Goal: Task Accomplishment & Management: Use online tool/utility

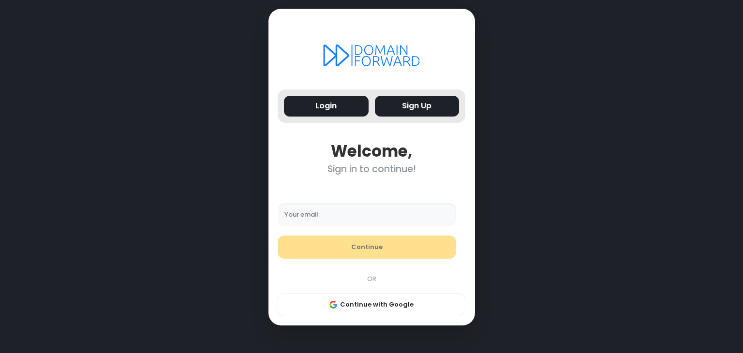
click at [439, 96] on button "Sign Up" at bounding box center [417, 106] width 85 height 21
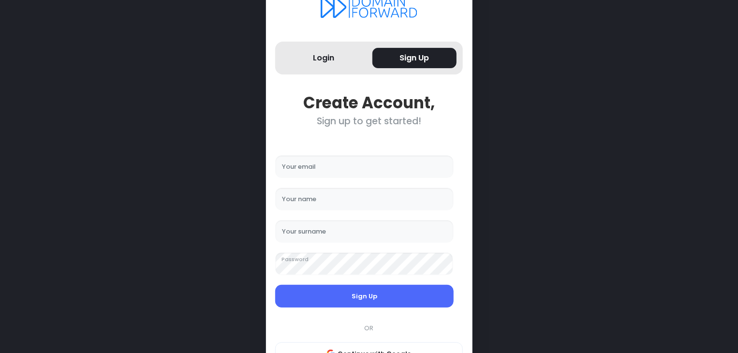
scroll to position [79, 0]
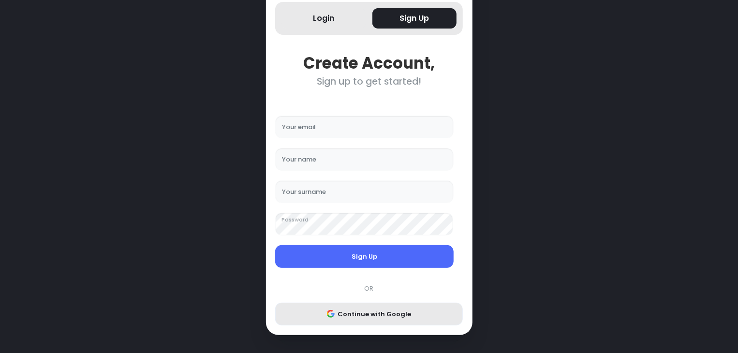
click at [386, 316] on button "Continue with Google" at bounding box center [369, 314] width 188 height 23
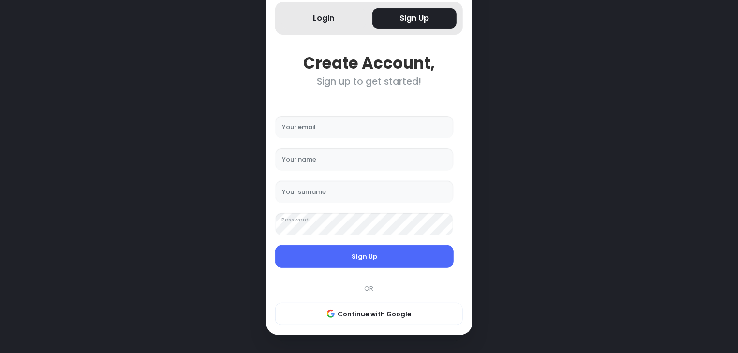
click at [498, 192] on div "Login Sign Up Create Account, Sign up to get started! Your email Your name Your…" at bounding box center [369, 138] width 648 height 434
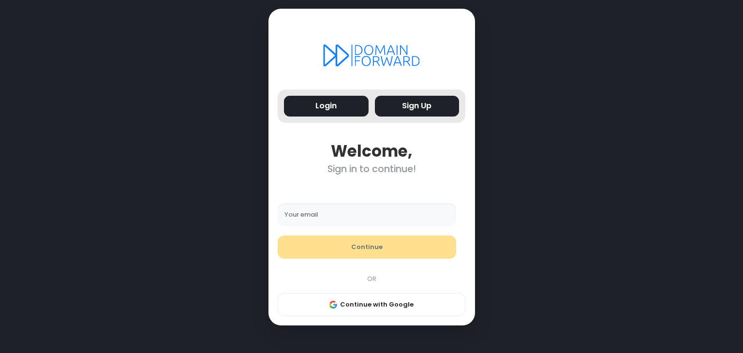
click at [424, 112] on div "Login Sign Up" at bounding box center [372, 106] width 194 height 33
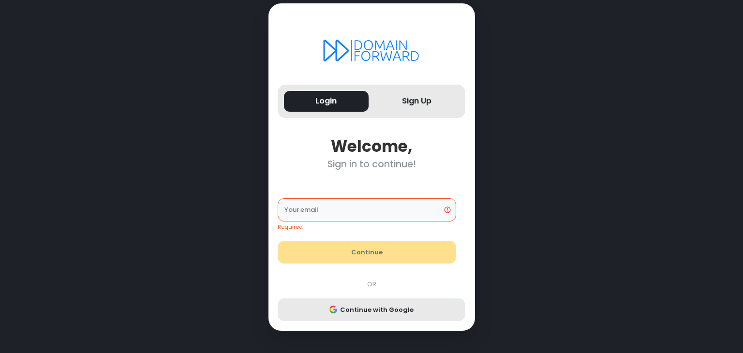
click at [389, 302] on button "Continue with Google" at bounding box center [372, 310] width 188 height 23
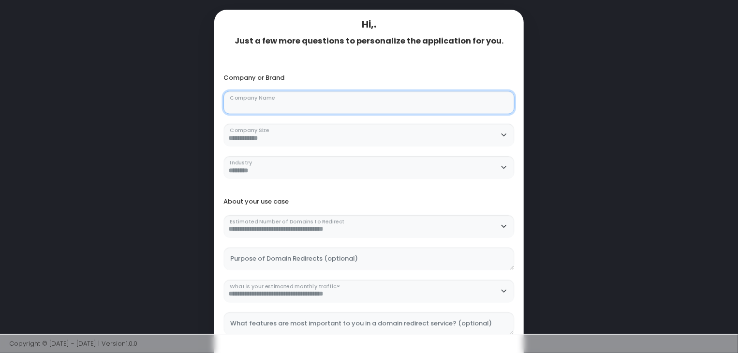
click at [364, 102] on Name "Company Name" at bounding box center [369, 102] width 291 height 23
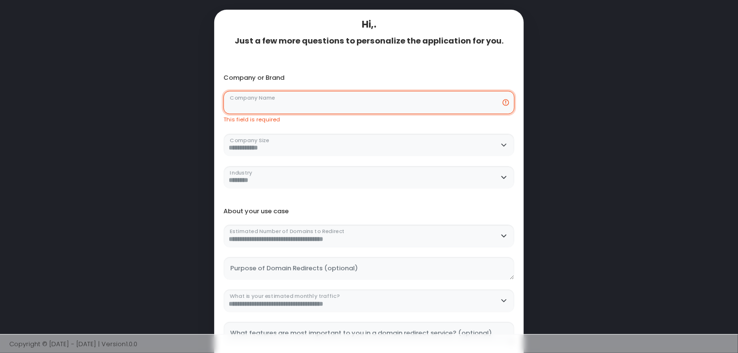
click at [412, 103] on Name "Company Name" at bounding box center [369, 102] width 291 height 23
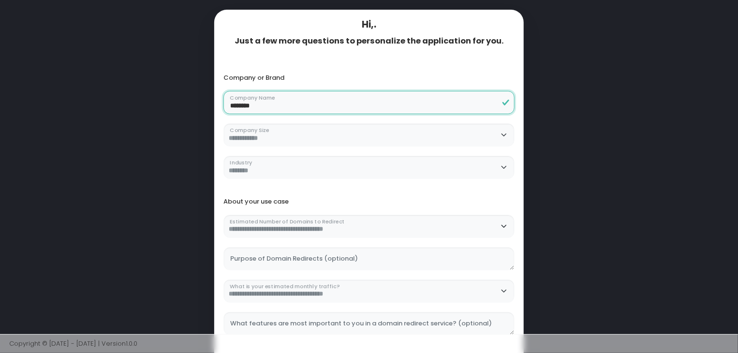
type Name "********"
click at [354, 121] on div "**********" at bounding box center [369, 130] width 301 height 97
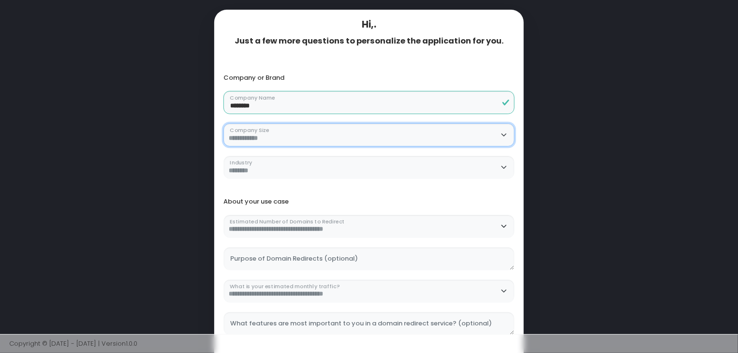
click at [377, 129] on Size "**********" at bounding box center [369, 134] width 291 height 23
select Size "**********"
click at [224, 123] on Size "**********" at bounding box center [369, 134] width 291 height 23
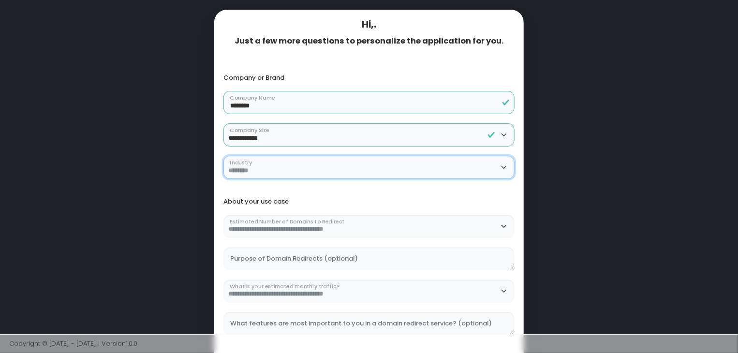
click at [375, 163] on select "**********" at bounding box center [369, 167] width 291 height 23
select select "******"
click at [224, 156] on select "**********" at bounding box center [369, 167] width 291 height 23
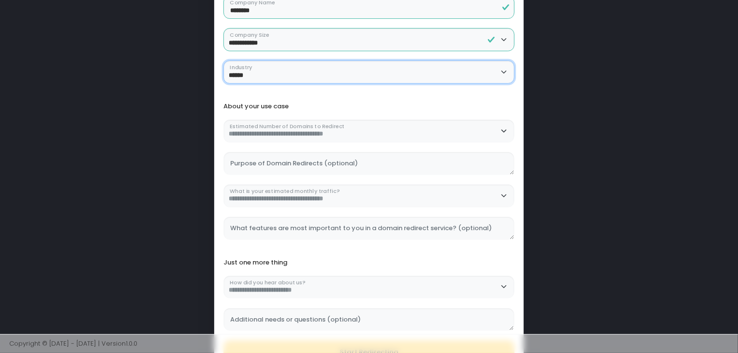
scroll to position [97, 0]
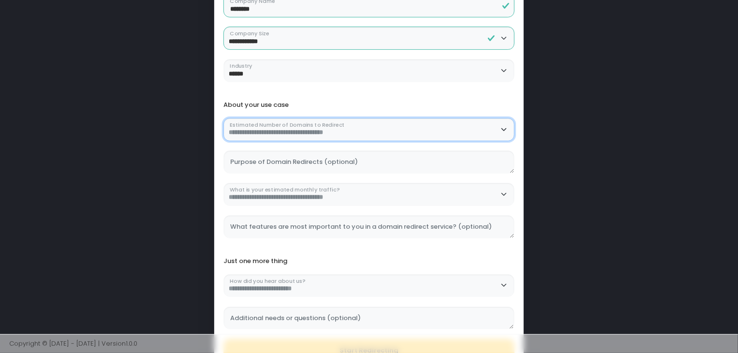
click at [401, 130] on Redirect "**********" at bounding box center [369, 129] width 291 height 23
click at [224, 118] on Redirect "**********" at bounding box center [369, 129] width 291 height 23
click at [391, 144] on div "**********" at bounding box center [369, 174] width 301 height 130
click at [398, 137] on Redirect "**********" at bounding box center [369, 129] width 291 height 23
select Redirect "********"
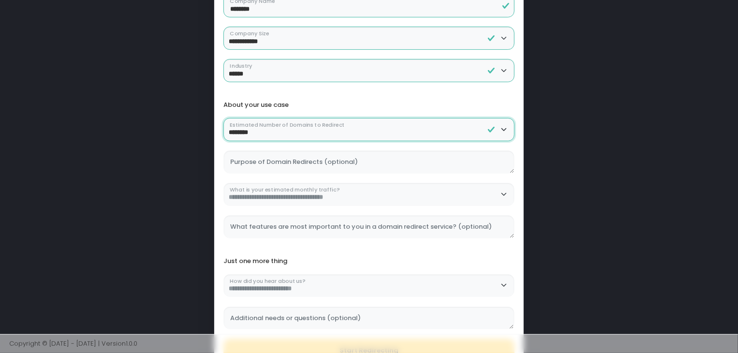
click at [224, 118] on Redirect "**********" at bounding box center [369, 129] width 291 height 23
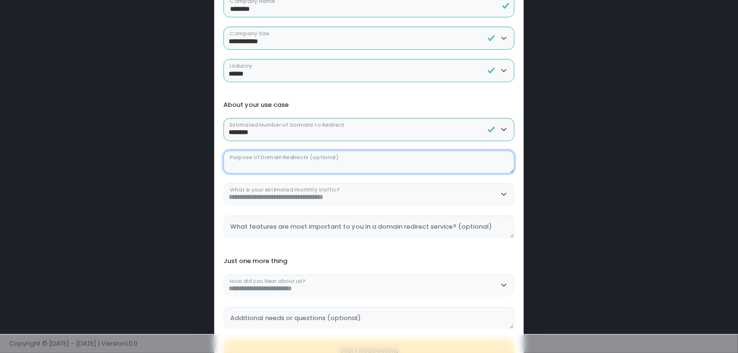
click at [386, 160] on \(optional\) "Purpose of Domain Redirects (optional)" at bounding box center [369, 162] width 291 height 23
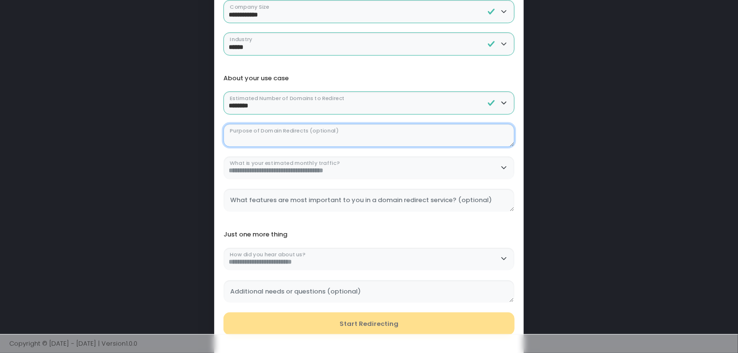
scroll to position [145, 0]
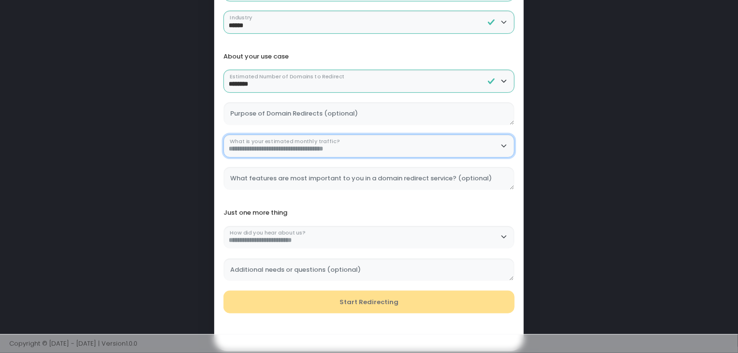
click at [422, 149] on traffic\? "**********" at bounding box center [369, 146] width 291 height 23
select traffic\? "**********"
click at [224, 135] on traffic\? "**********" at bounding box center [369, 146] width 291 height 23
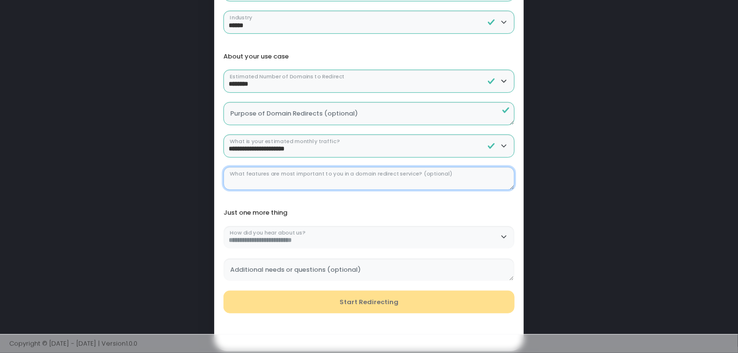
click at [425, 176] on \(optional\) "What features are most important to you in a domain redirect service? (optional)" at bounding box center [369, 178] width 291 height 23
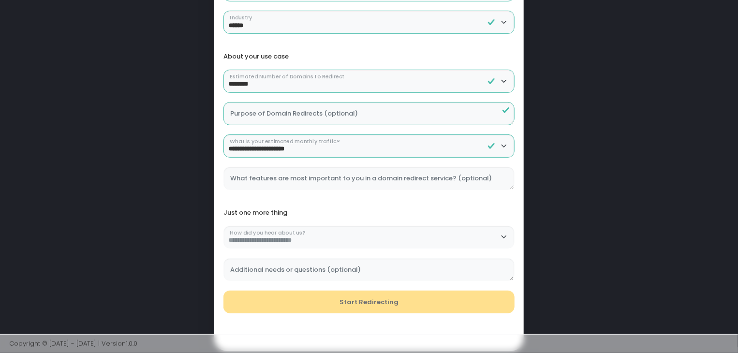
click at [421, 206] on div "**********" at bounding box center [369, 240] width 301 height 82
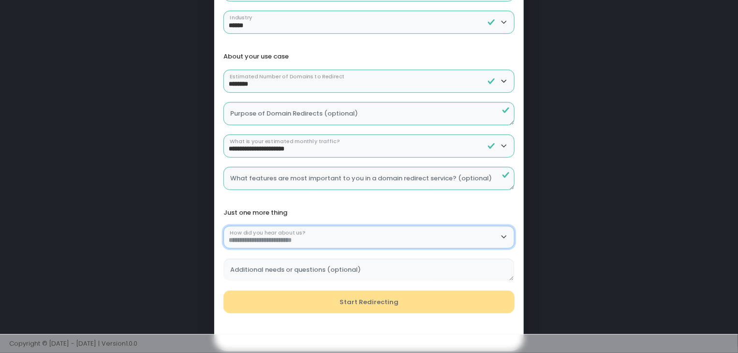
click at [391, 233] on us\? "**********" at bounding box center [369, 237] width 291 height 23
select us\? "*****"
click at [224, 226] on us\? "**********" at bounding box center [369, 237] width 291 height 23
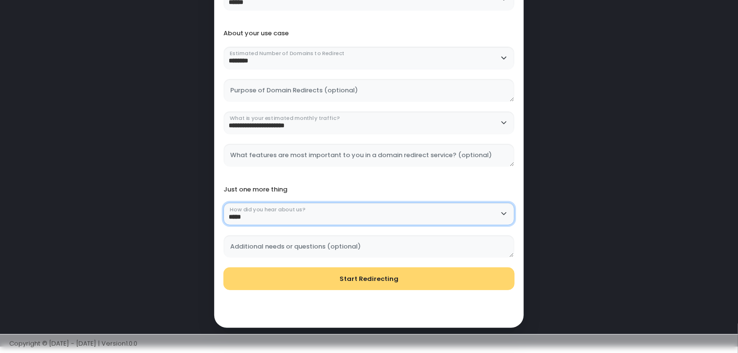
scroll to position [181, 0]
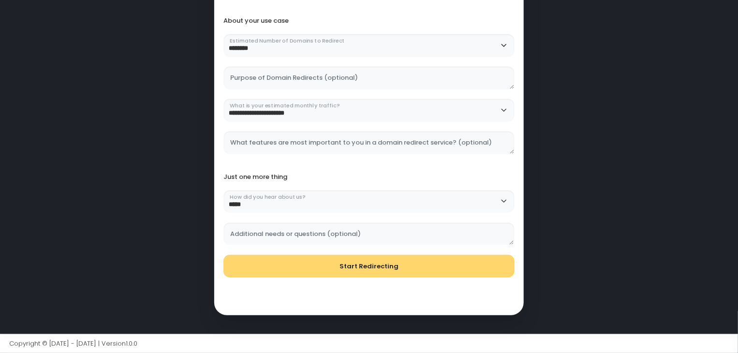
click at [399, 265] on button "Start Redirecting" at bounding box center [369, 266] width 291 height 23
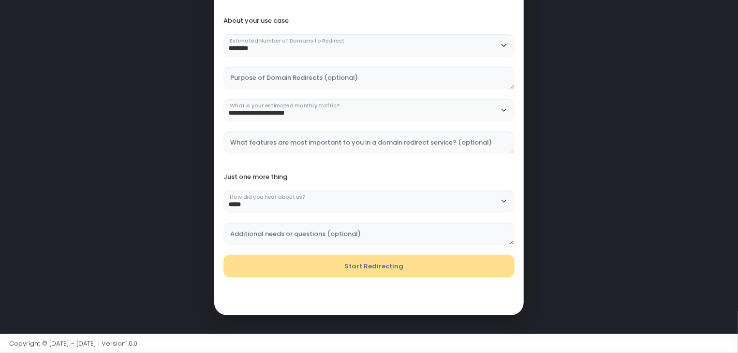
scroll to position [0, 0]
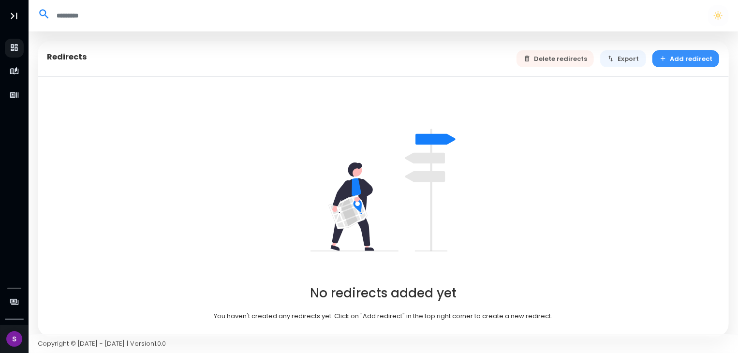
click at [690, 64] on button "Add redirect" at bounding box center [686, 58] width 67 height 17
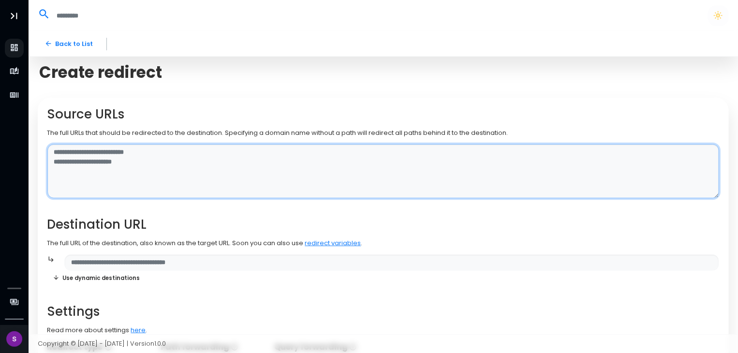
click at [341, 154] on textarea at bounding box center [383, 171] width 673 height 55
type textarea "**********"
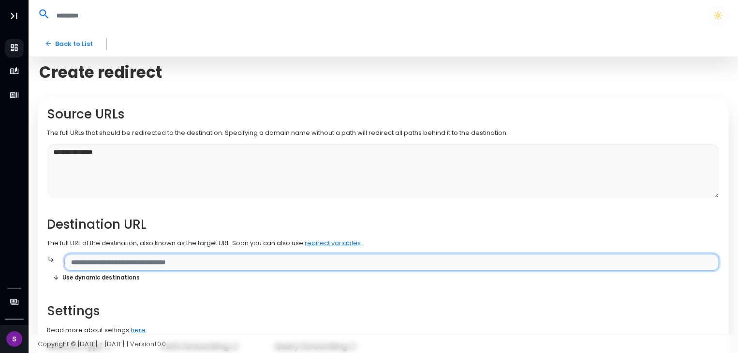
click at [297, 256] on input "text" at bounding box center [391, 262] width 655 height 17
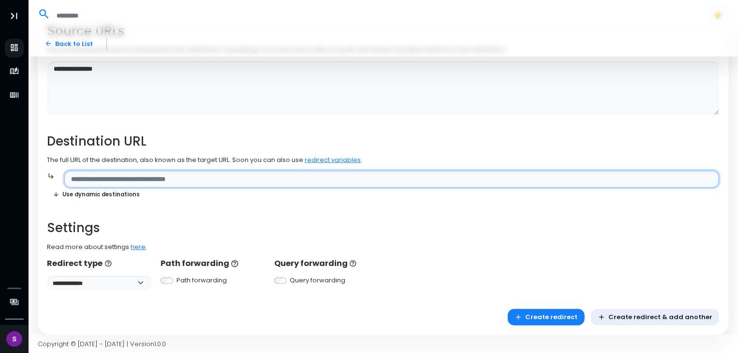
scroll to position [93, 0]
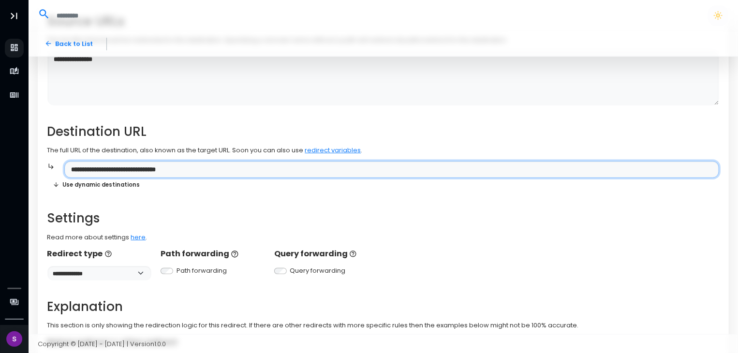
type input "**********"
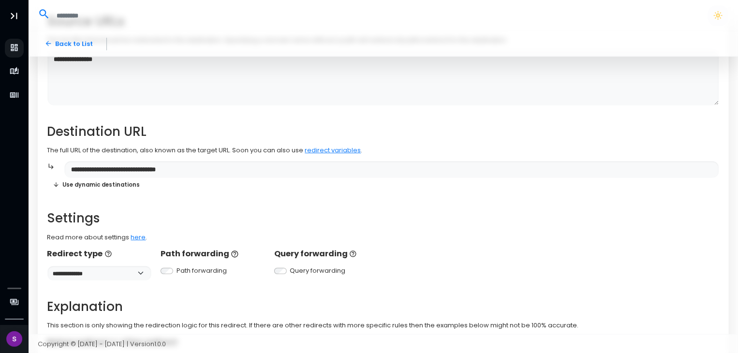
click at [379, 214] on h2 "Settings" at bounding box center [383, 218] width 673 height 15
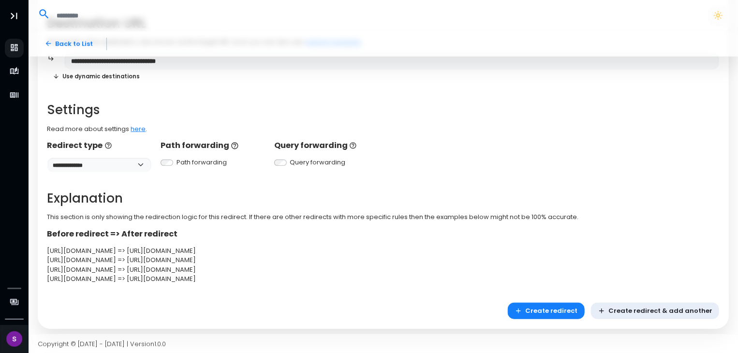
scroll to position [205, 0]
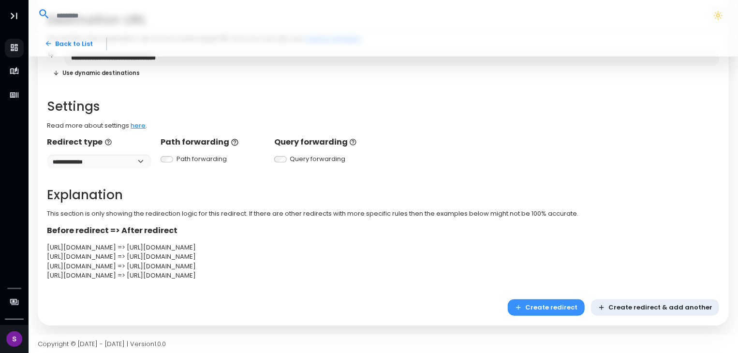
click at [581, 312] on button "Create redirect" at bounding box center [546, 308] width 77 height 17
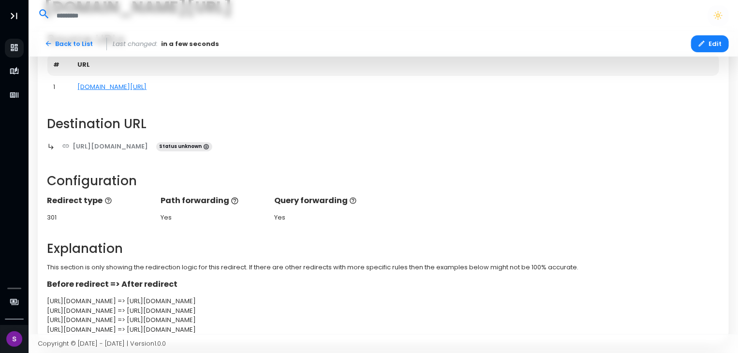
scroll to position [191, 0]
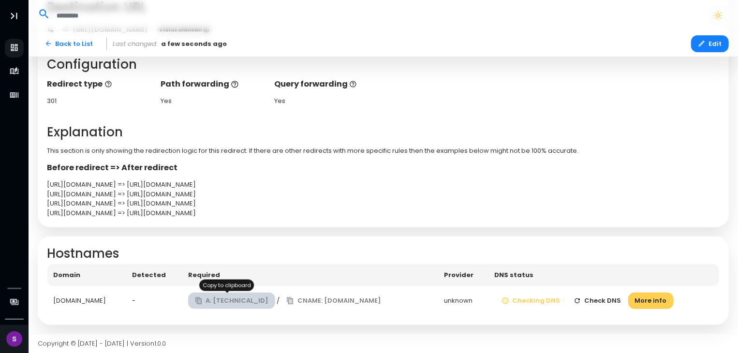
click at [221, 306] on button "A: 138.68.125.144" at bounding box center [232, 301] width 88 height 17
click at [649, 302] on button "More info" at bounding box center [651, 301] width 45 height 17
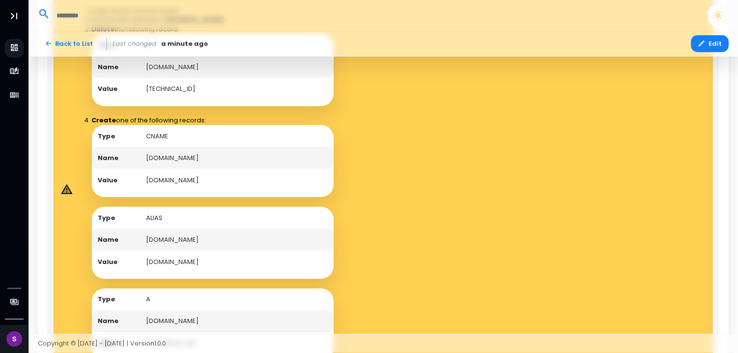
scroll to position [578, 0]
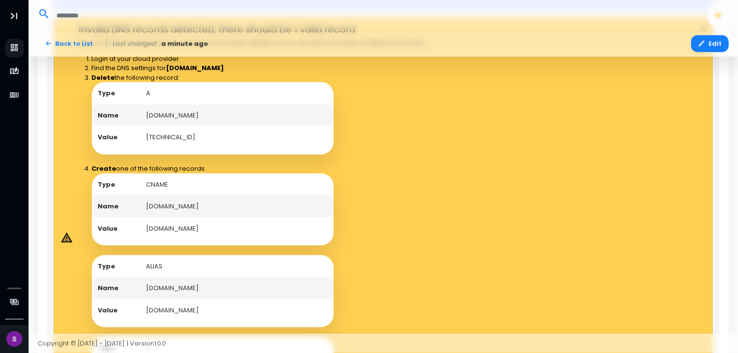
click at [174, 134] on td "[TECHNICAL_ID]" at bounding box center [237, 137] width 194 height 22
copy td "[TECHNICAL_ID]"
click at [208, 207] on td "[DOMAIN_NAME]" at bounding box center [237, 207] width 194 height 22
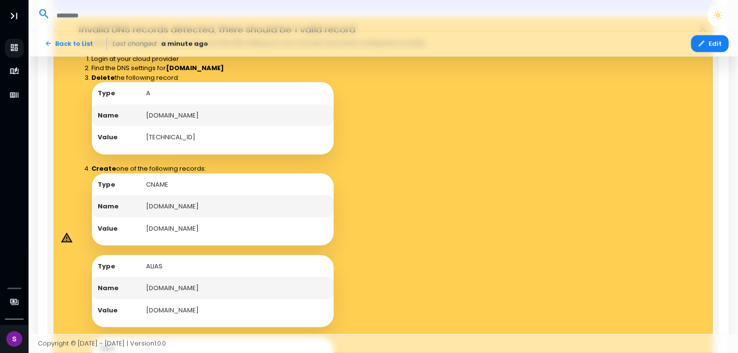
click at [209, 226] on td "[DOMAIN_NAME]" at bounding box center [237, 229] width 194 height 22
copy td "[DOMAIN_NAME]"
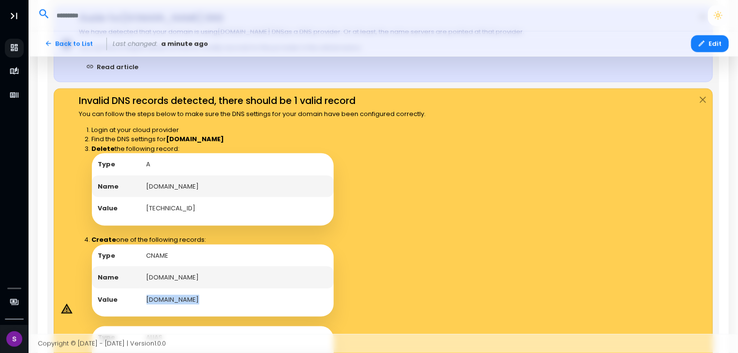
scroll to position [385, 0]
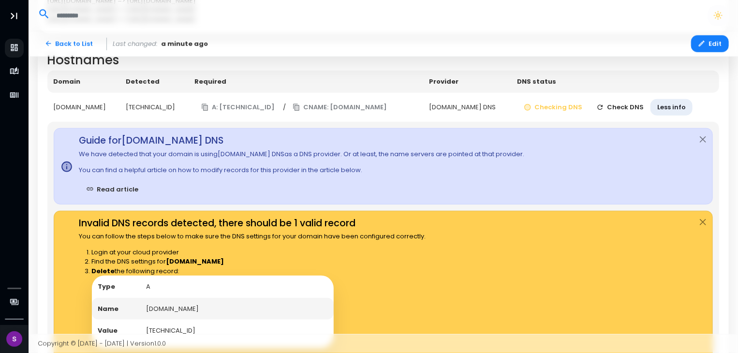
click at [631, 109] on button "Check DNS" at bounding box center [620, 107] width 61 height 17
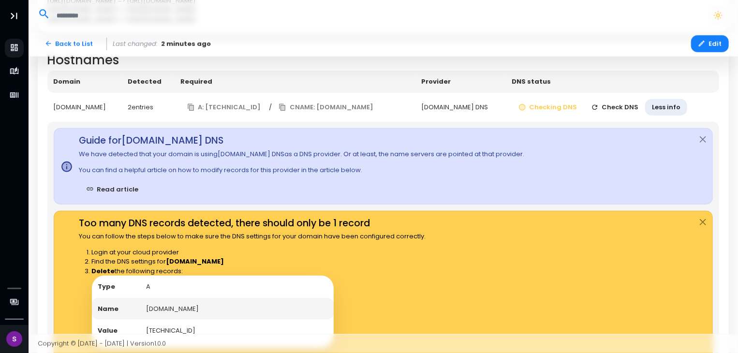
click at [631, 109] on button "Check DNS" at bounding box center [615, 107] width 61 height 17
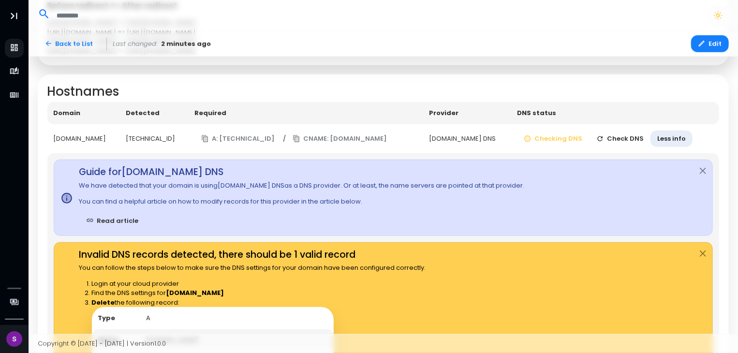
scroll to position [336, 0]
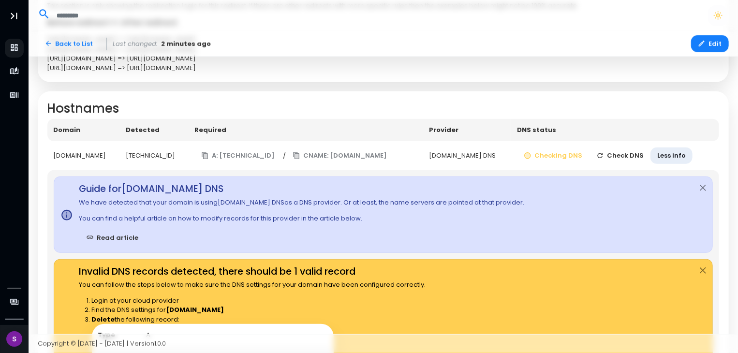
click at [630, 156] on button "Check DNS" at bounding box center [620, 156] width 61 height 17
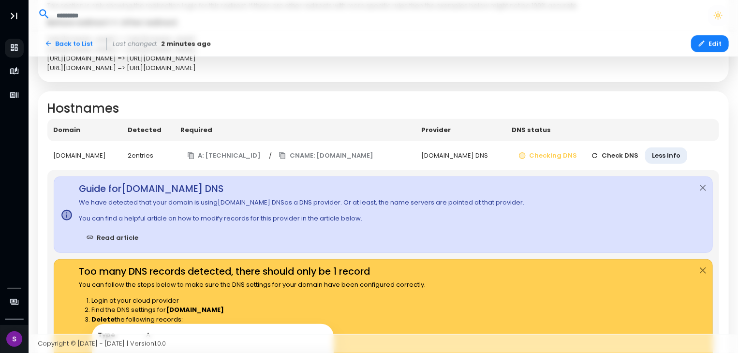
click at [630, 156] on button "Check DNS" at bounding box center [615, 156] width 61 height 17
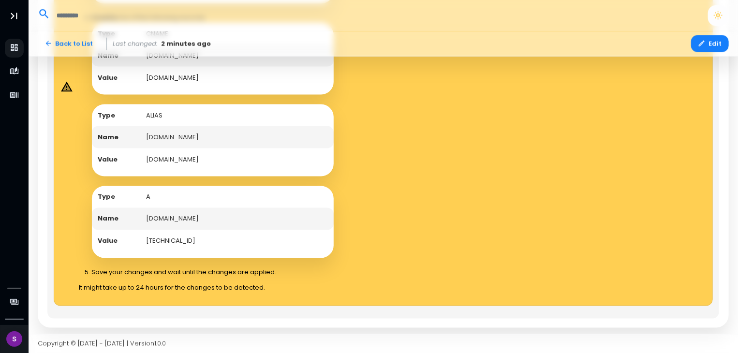
scroll to position [732, 0]
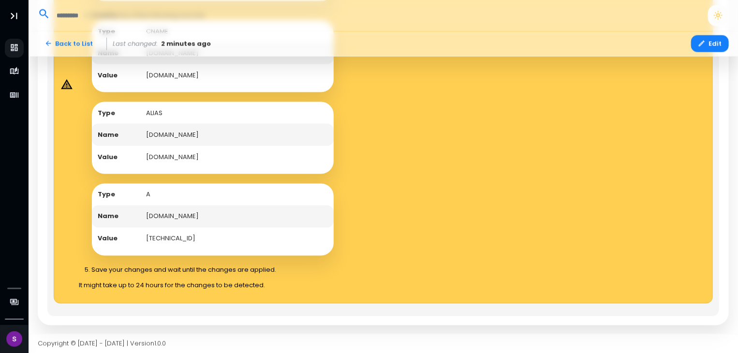
click at [177, 236] on td "[TECHNICAL_ID]" at bounding box center [237, 239] width 194 height 22
copy td "[TECHNICAL_ID]"
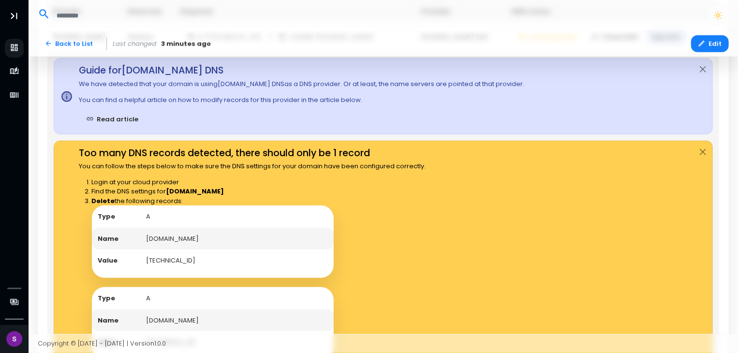
scroll to position [393, 0]
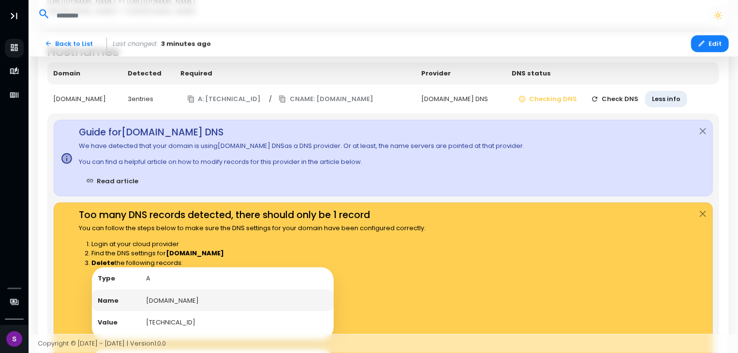
click at [611, 97] on button "Check DNS" at bounding box center [615, 99] width 61 height 17
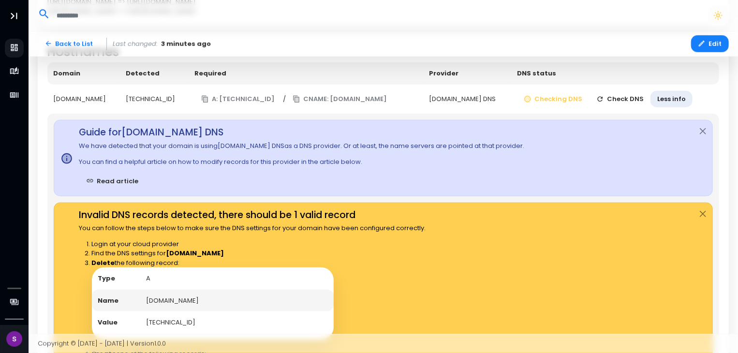
click at [611, 97] on button "Check DNS" at bounding box center [620, 99] width 61 height 17
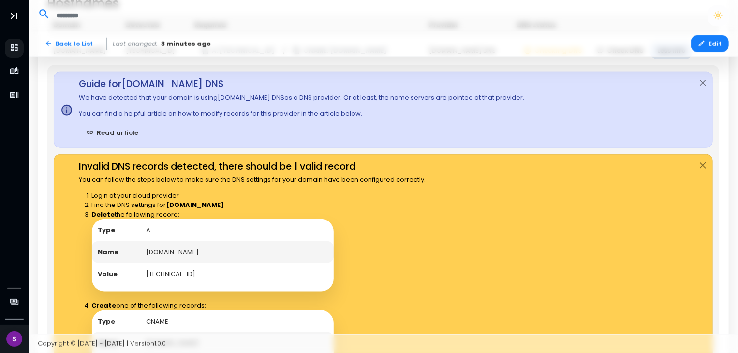
scroll to position [248, 0]
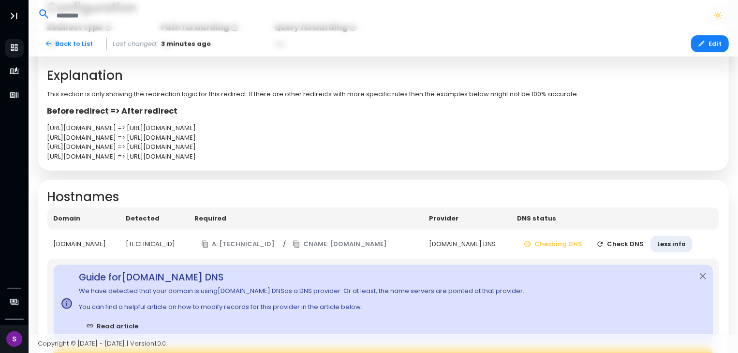
click at [614, 236] on button "Check DNS" at bounding box center [620, 244] width 61 height 17
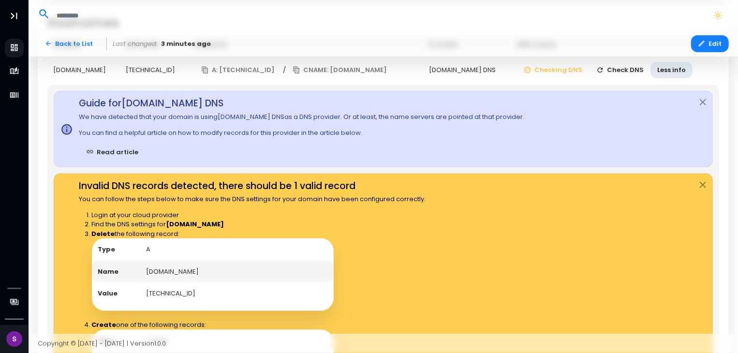
scroll to position [345, 0]
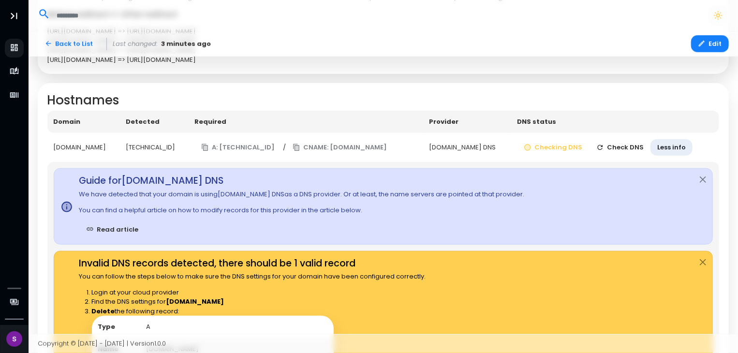
click at [624, 150] on button "Check DNS" at bounding box center [620, 147] width 61 height 17
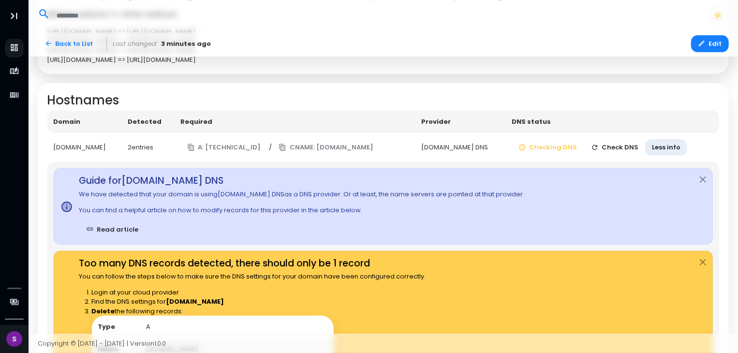
click at [624, 150] on button "Check DNS" at bounding box center [615, 147] width 61 height 17
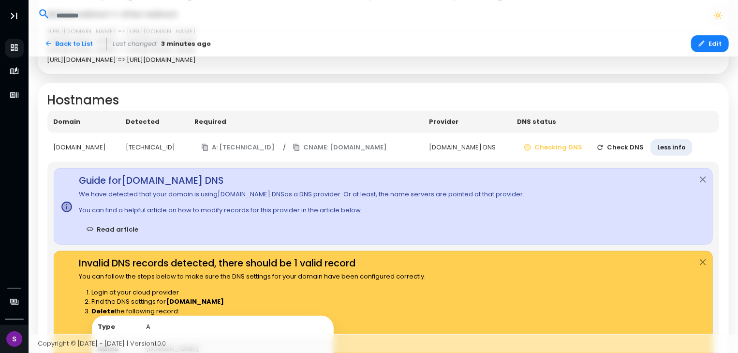
click at [624, 141] on button "Check DNS" at bounding box center [620, 147] width 61 height 17
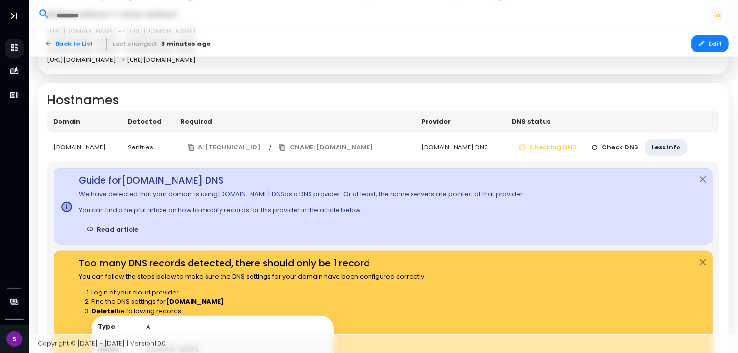
click at [624, 141] on button "Check DNS" at bounding box center [615, 147] width 61 height 17
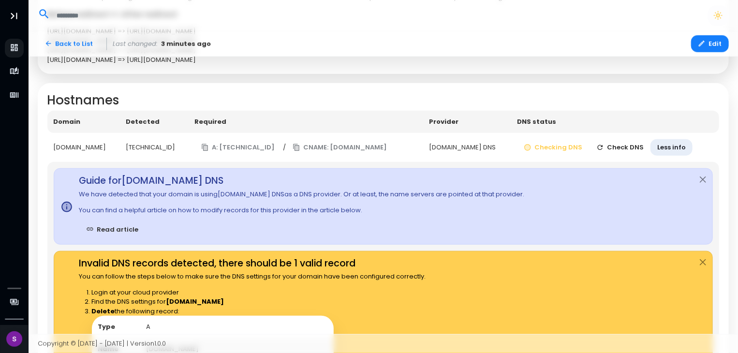
click at [624, 144] on button "Check DNS" at bounding box center [620, 147] width 61 height 17
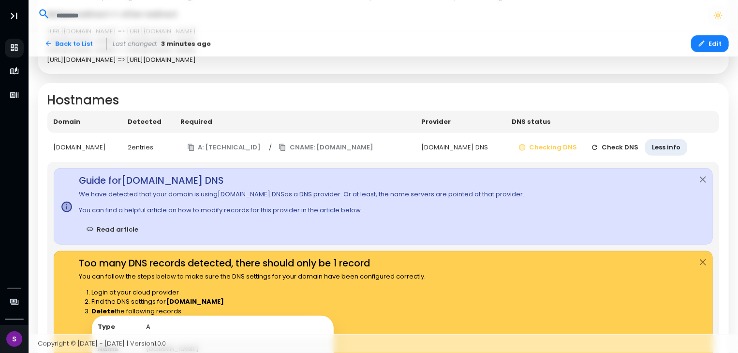
click at [630, 143] on button "Check DNS" at bounding box center [615, 147] width 61 height 17
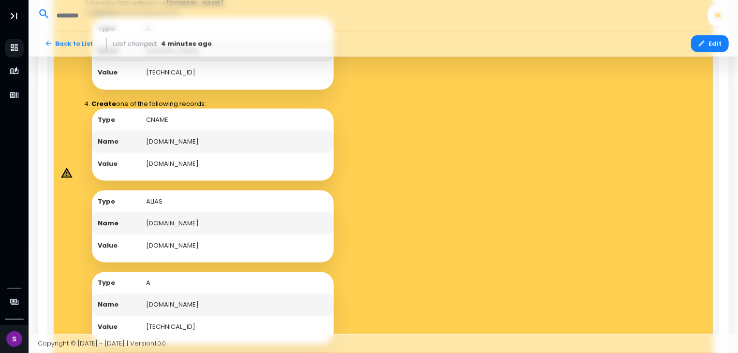
scroll to position [587, 0]
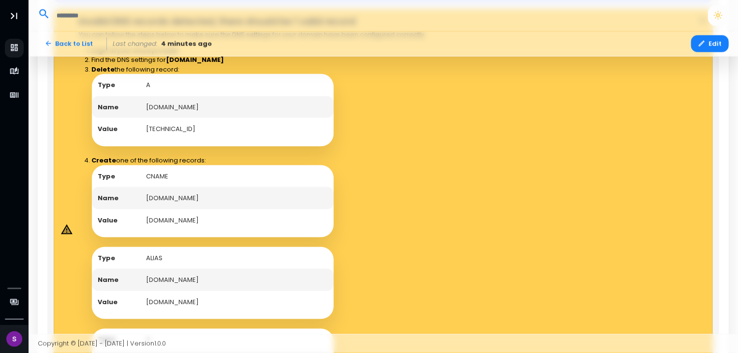
click at [167, 130] on td "[TECHNICAL_ID]" at bounding box center [237, 129] width 194 height 22
click at [166, 130] on td "[TECHNICAL_ID]" at bounding box center [237, 129] width 194 height 22
copy td "[TECHNICAL_ID]"
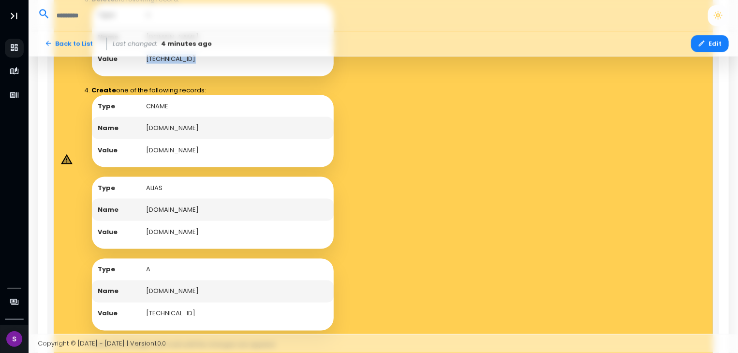
scroll to position [732, 0]
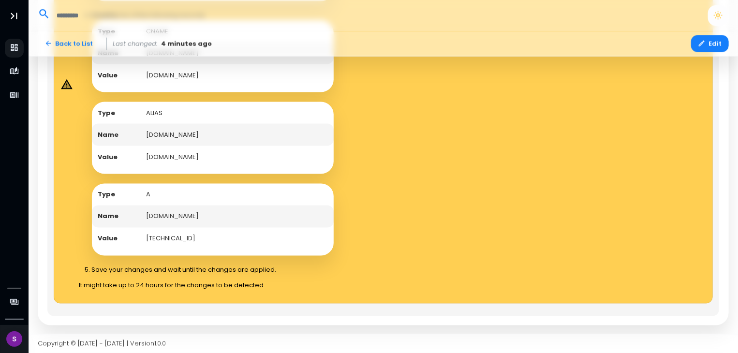
click at [163, 232] on td "[TECHNICAL_ID]" at bounding box center [237, 239] width 194 height 22
click at [163, 235] on td "[TECHNICAL_ID]" at bounding box center [237, 239] width 194 height 22
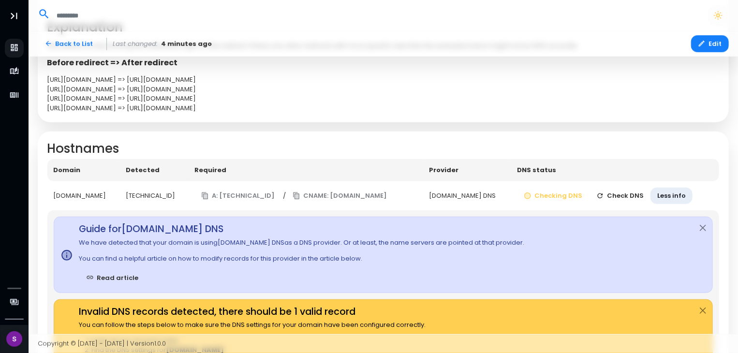
scroll to position [345, 0]
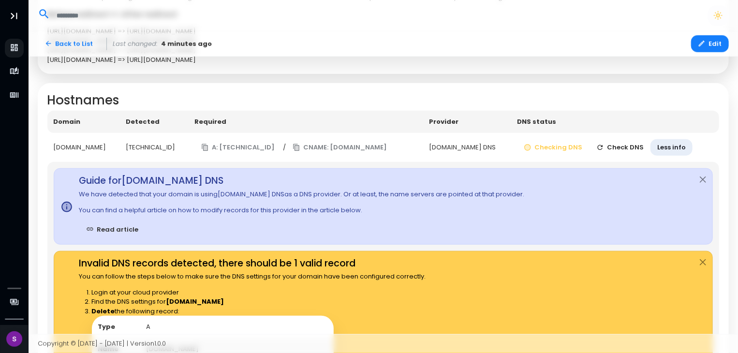
click at [623, 150] on button "Check DNS" at bounding box center [620, 147] width 61 height 17
click at [561, 146] on button "Checking DNS" at bounding box center [553, 147] width 73 height 17
click at [604, 149] on icon "button" at bounding box center [601, 148] width 8 height 8
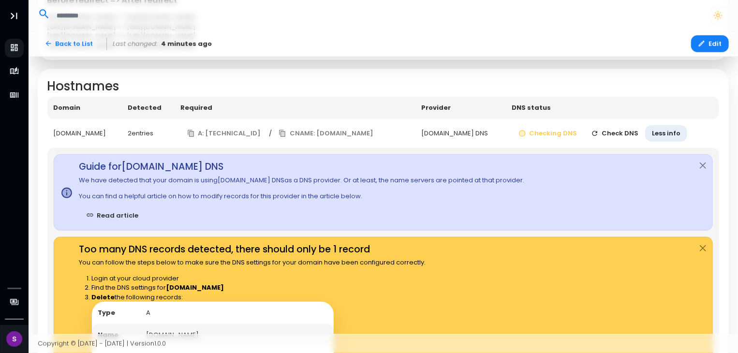
scroll to position [330, 0]
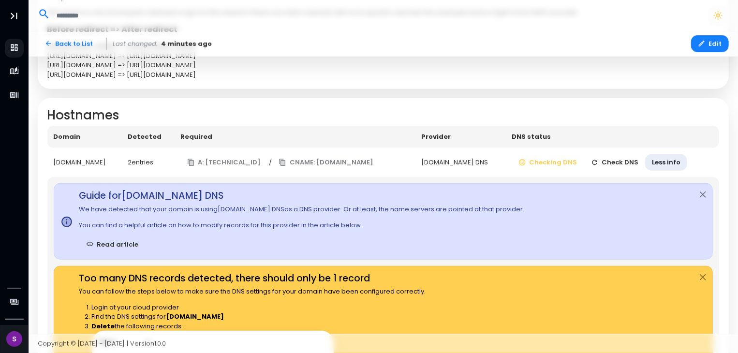
click at [627, 160] on button "Check DNS" at bounding box center [615, 162] width 61 height 17
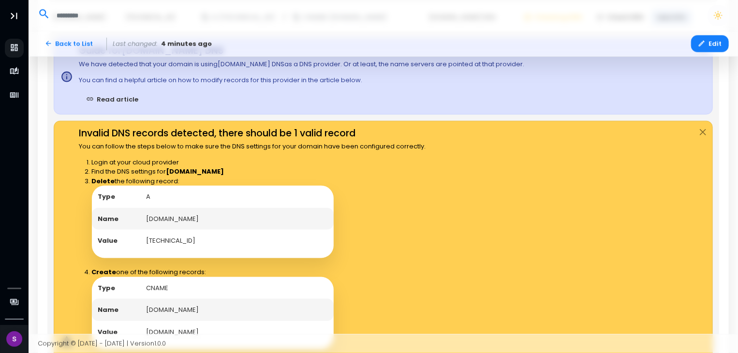
scroll to position [378, 0]
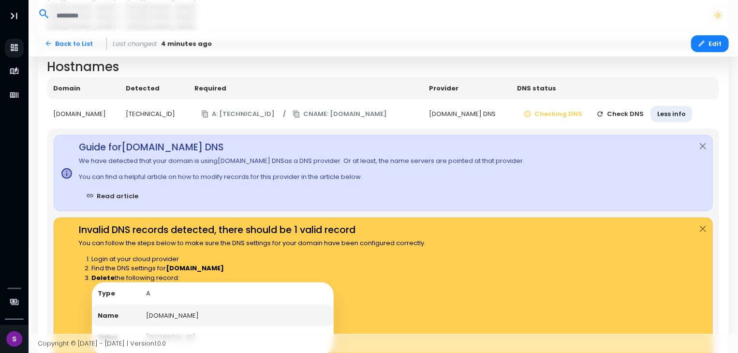
click at [637, 115] on button "Check DNS" at bounding box center [620, 114] width 61 height 17
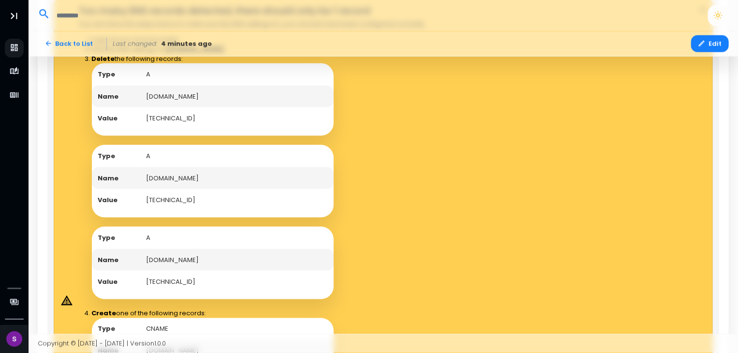
scroll to position [620, 0]
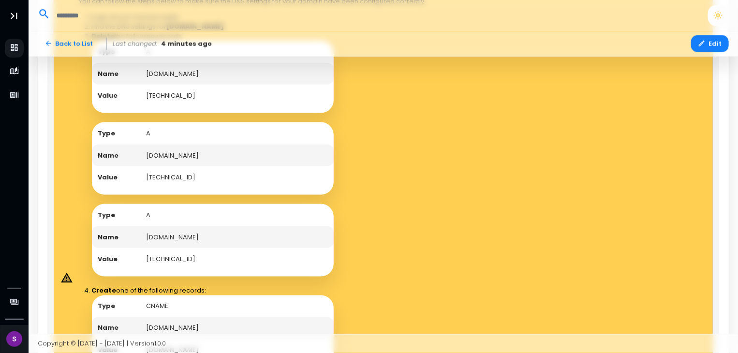
click at [162, 173] on td "[TECHNICAL_ID]" at bounding box center [237, 177] width 194 height 22
copy td "[TECHNICAL_ID]"
click at [172, 258] on td "[TECHNICAL_ID]" at bounding box center [237, 259] width 194 height 22
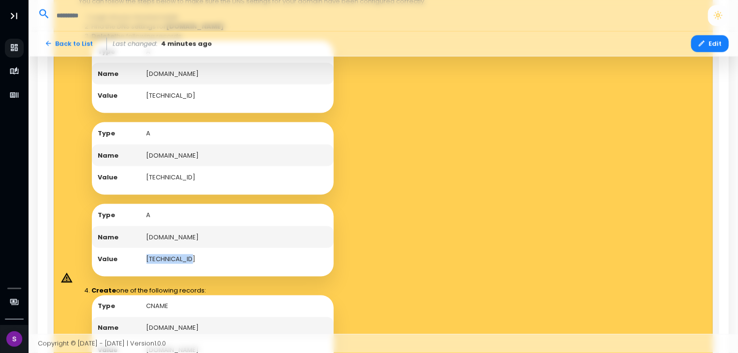
copy td "[TECHNICAL_ID]"
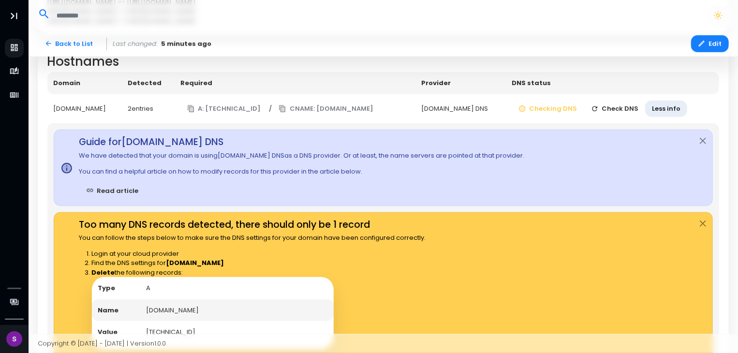
scroll to position [337, 0]
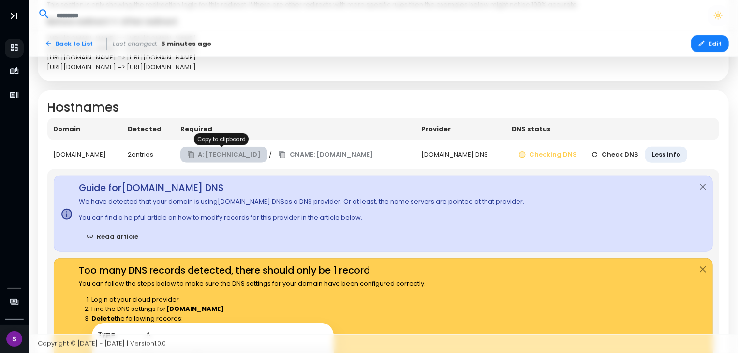
click at [241, 158] on button "A: [TECHNICAL_ID]" at bounding box center [225, 155] width 88 height 17
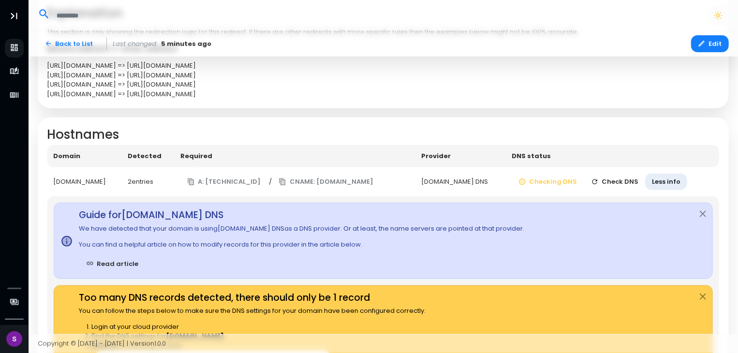
scroll to position [289, 0]
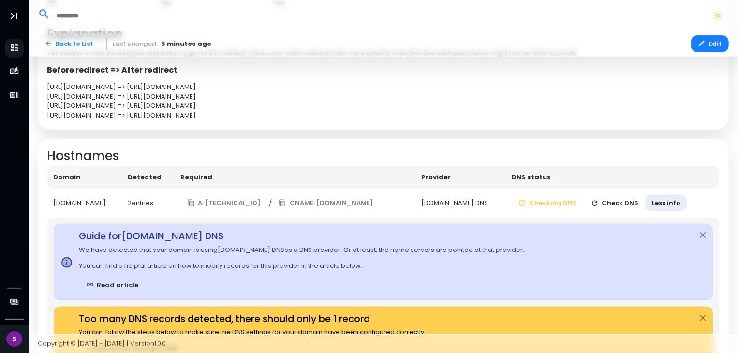
click at [617, 209] on button "Check DNS" at bounding box center [615, 203] width 61 height 17
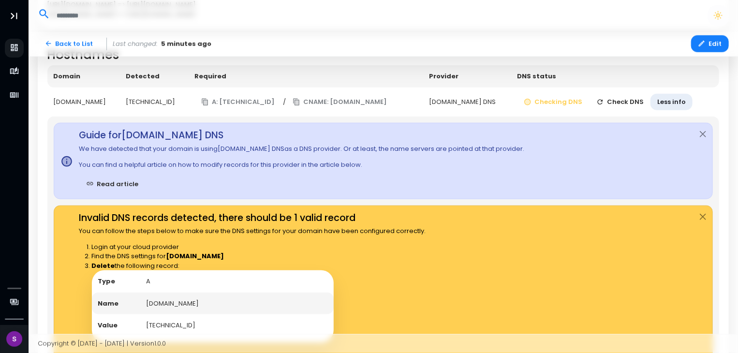
scroll to position [337, 0]
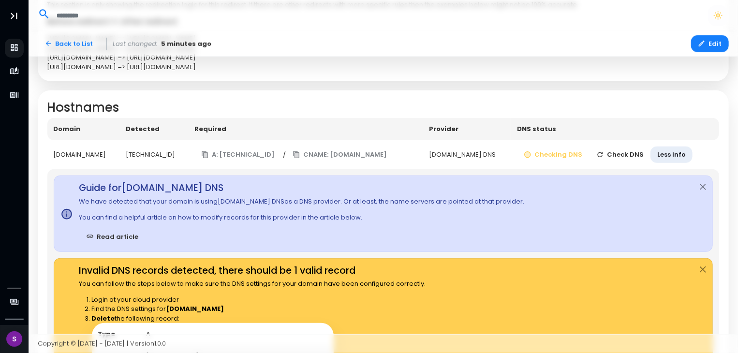
click at [623, 159] on button "Check DNS" at bounding box center [620, 155] width 61 height 17
click at [564, 155] on button "Checking DNS" at bounding box center [557, 155] width 73 height 17
click at [637, 155] on button "Check DNS" at bounding box center [620, 155] width 61 height 17
click at [641, 151] on button "Check DNS" at bounding box center [620, 155] width 61 height 17
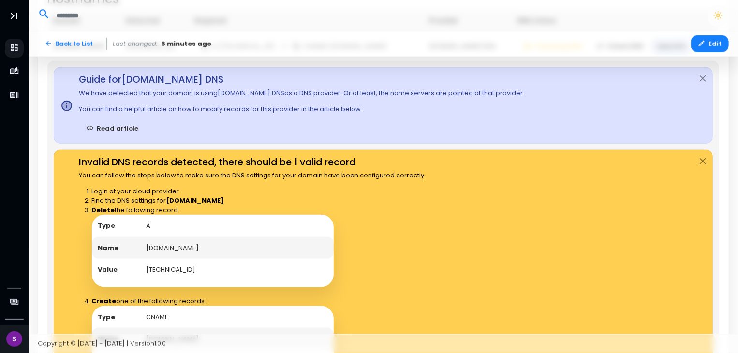
scroll to position [531, 0]
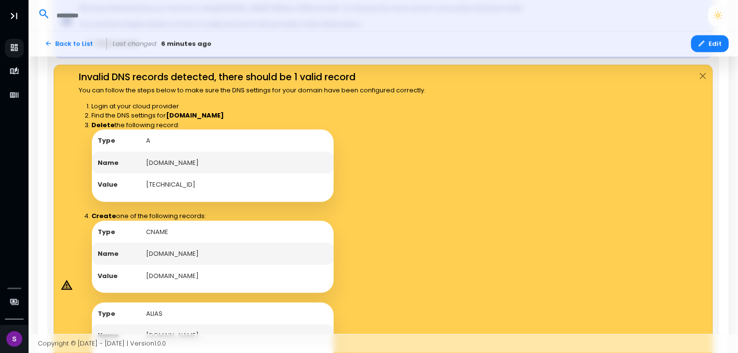
click at [176, 184] on td "[TECHNICAL_ID]" at bounding box center [237, 185] width 194 height 22
copy td "[TECHNICAL_ID]"
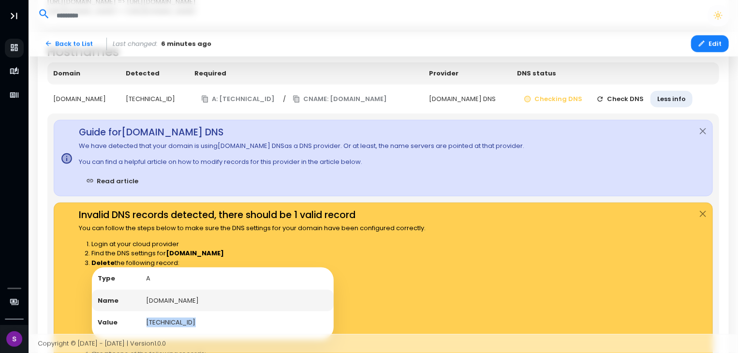
scroll to position [337, 0]
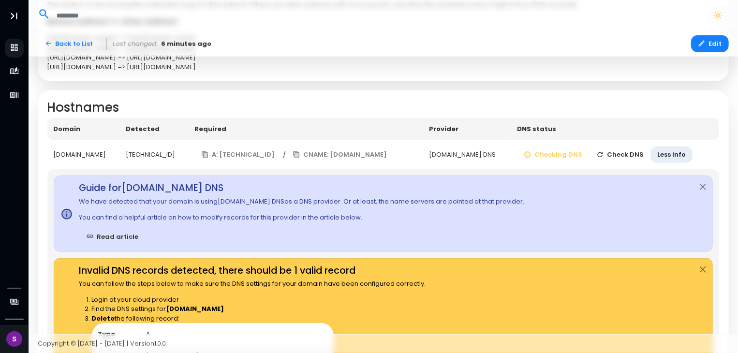
click at [627, 150] on button "Check DNS" at bounding box center [620, 155] width 61 height 17
click at [620, 157] on button "Check DNS" at bounding box center [620, 155] width 61 height 17
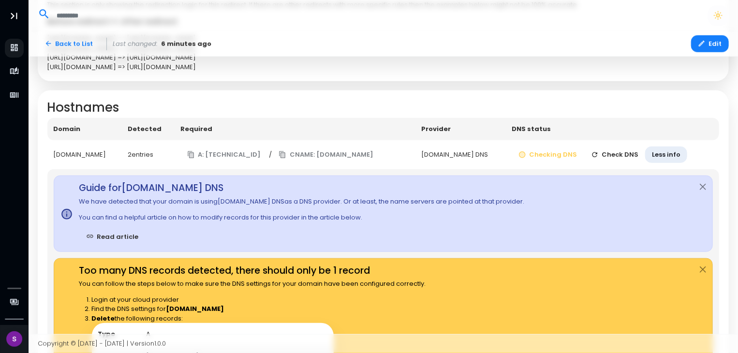
click at [606, 153] on button "Check DNS" at bounding box center [615, 155] width 61 height 17
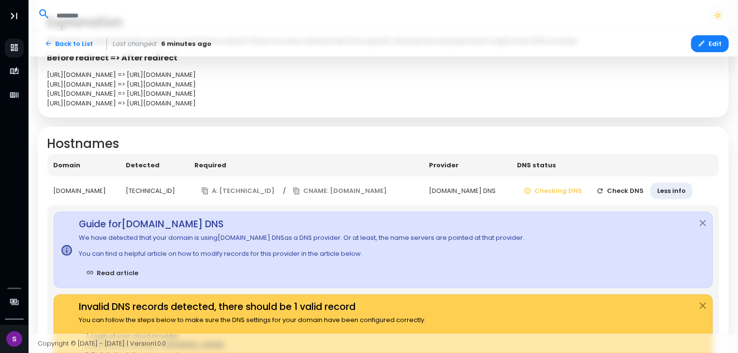
scroll to position [387, 0]
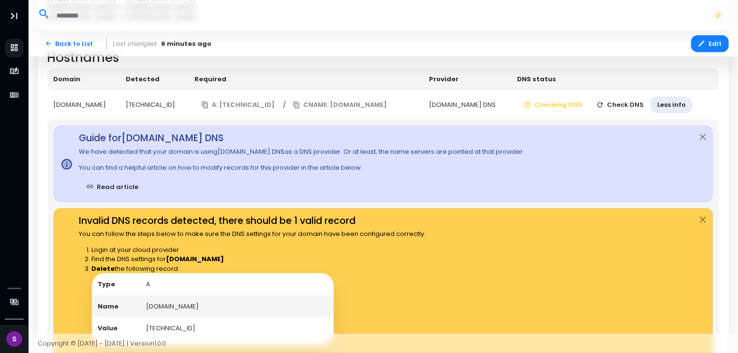
click at [629, 113] on td "Checking DNS Check DNS Less info" at bounding box center [615, 105] width 209 height 30
click at [631, 109] on button "Check DNS" at bounding box center [620, 105] width 61 height 17
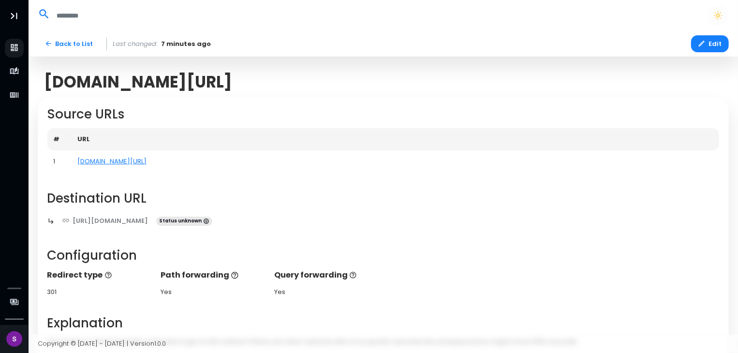
scroll to position [339, 0]
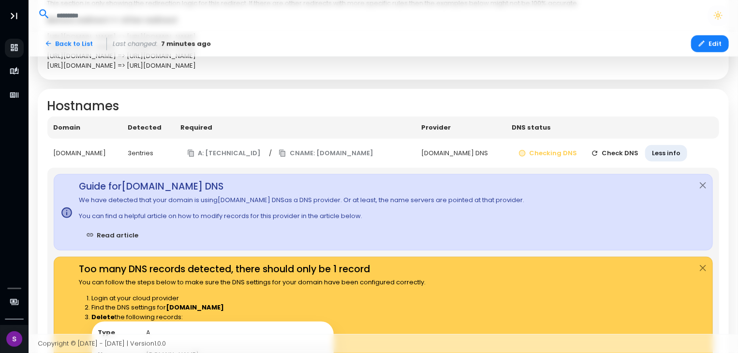
click at [630, 153] on button "Check DNS" at bounding box center [615, 153] width 61 height 17
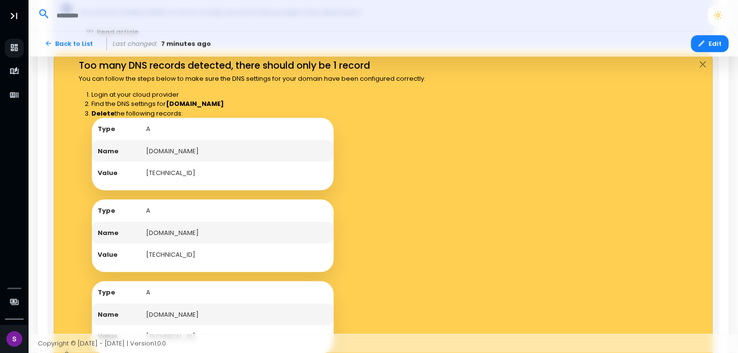
scroll to position [411, 0]
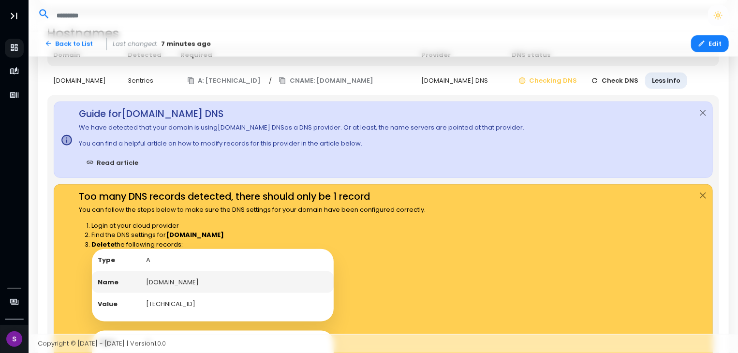
click at [633, 78] on button "Check DNS" at bounding box center [615, 81] width 61 height 17
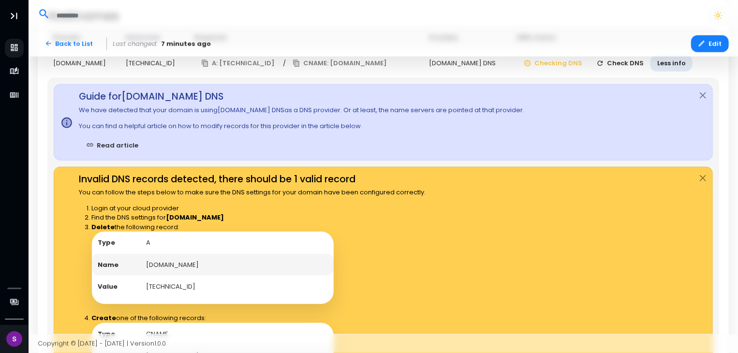
scroll to position [419, 0]
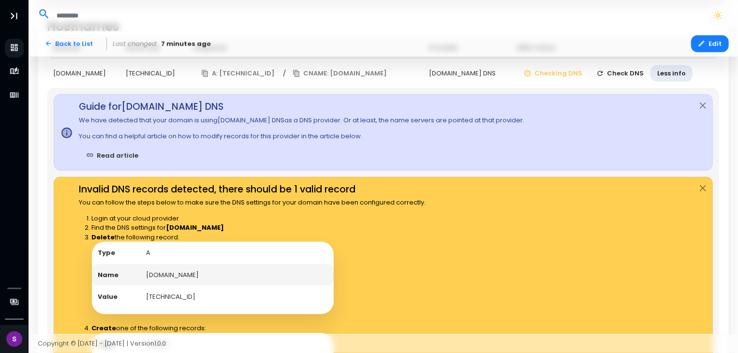
click at [617, 68] on button "Check DNS" at bounding box center [620, 73] width 61 height 17
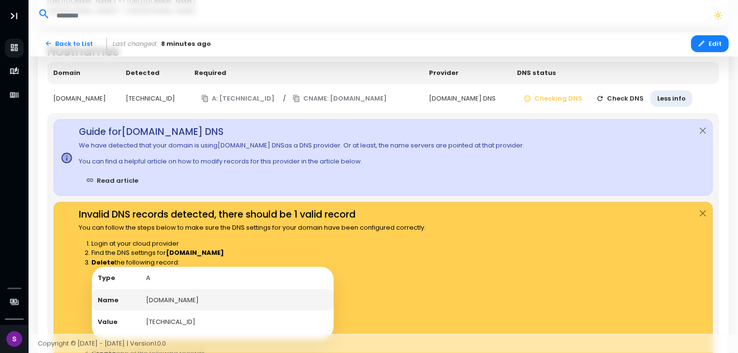
scroll to position [370, 0]
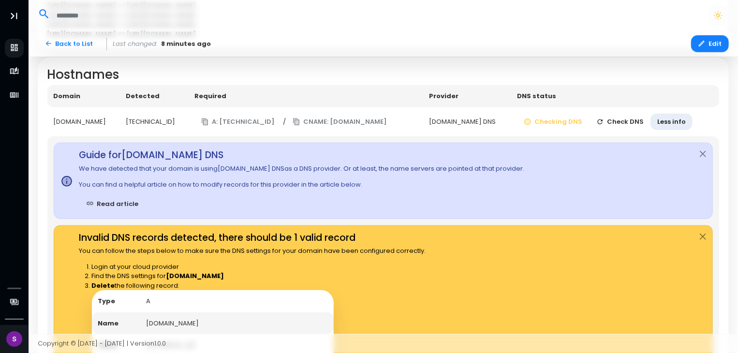
click at [623, 120] on button "Check DNS" at bounding box center [620, 122] width 61 height 17
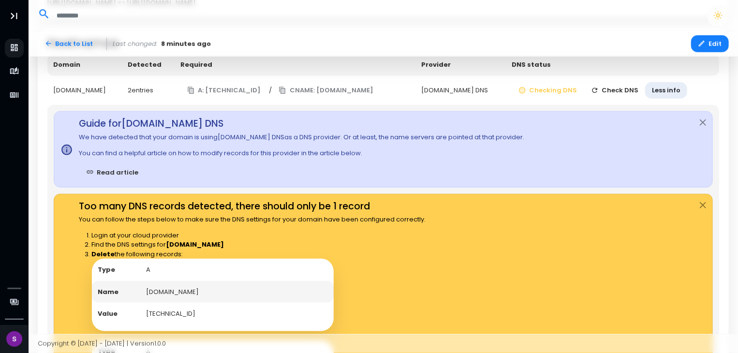
scroll to position [419, 0]
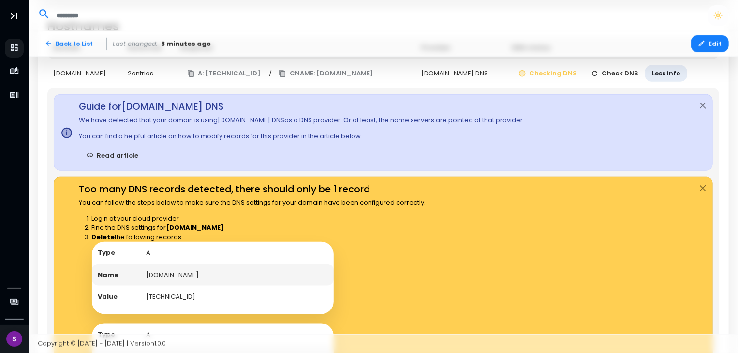
click at [619, 70] on button "Check DNS" at bounding box center [615, 73] width 61 height 17
click at [412, 223] on li "Find the DNS settings for northmantech.com" at bounding box center [259, 228] width 334 height 10
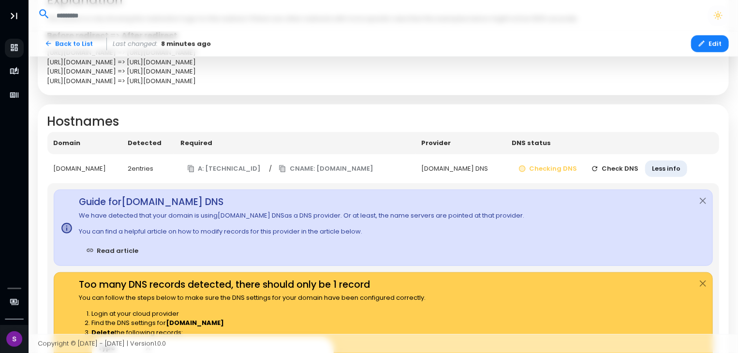
scroll to position [322, 0]
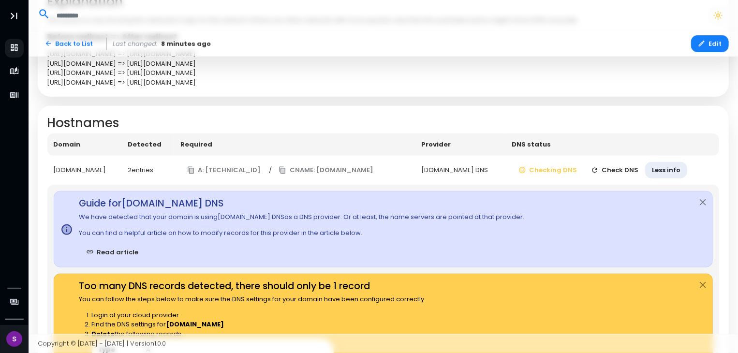
click at [621, 167] on button "Check DNS" at bounding box center [615, 170] width 61 height 17
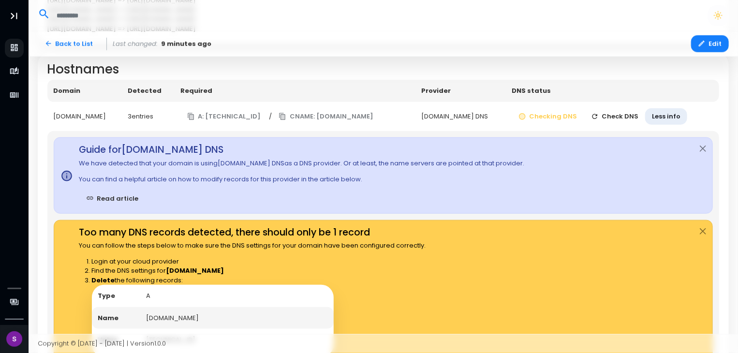
scroll to position [370, 0]
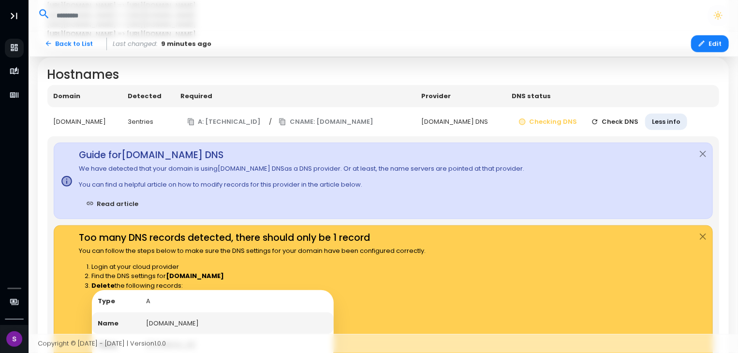
click at [637, 118] on button "Check DNS" at bounding box center [615, 122] width 61 height 17
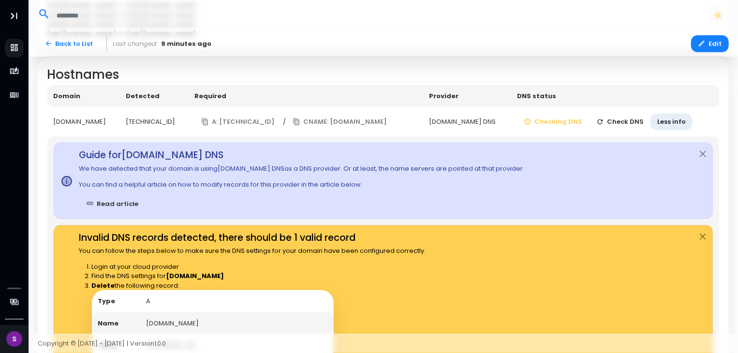
click at [633, 117] on button "Check DNS" at bounding box center [620, 122] width 61 height 17
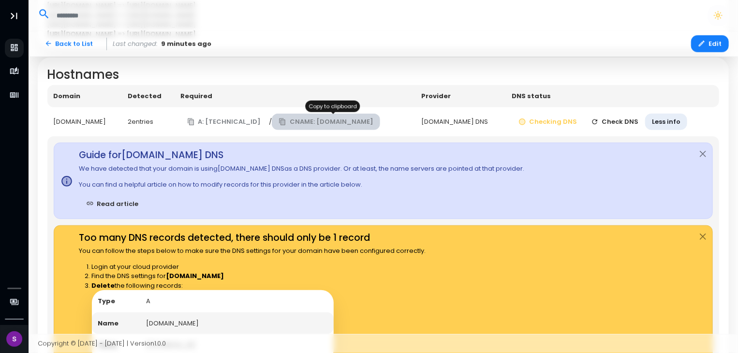
click at [376, 120] on button "CNAME: [DOMAIN_NAME]" at bounding box center [326, 122] width 108 height 17
click at [623, 117] on button "Check DNS" at bounding box center [615, 122] width 61 height 17
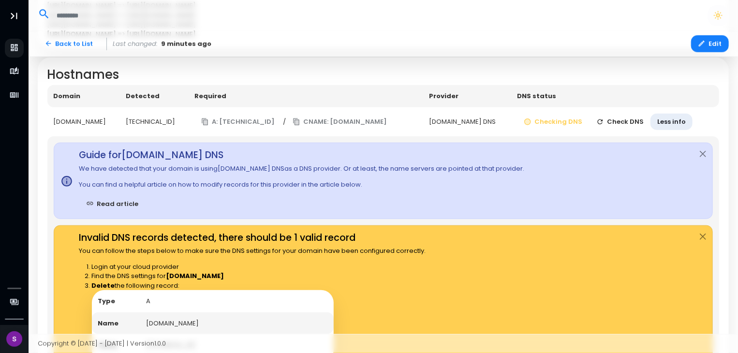
click at [624, 114] on button "Check DNS" at bounding box center [620, 122] width 61 height 17
click at [624, 117] on button "Check DNS" at bounding box center [620, 122] width 61 height 17
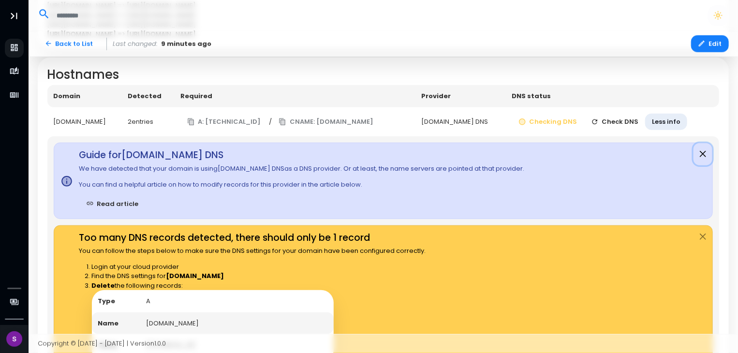
click at [705, 153] on button "Close" at bounding box center [703, 154] width 19 height 22
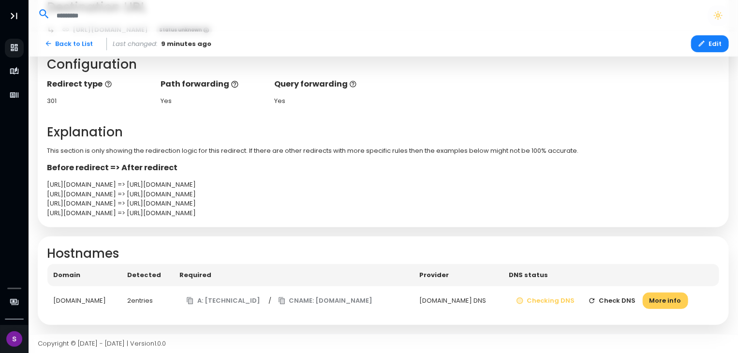
click at [616, 303] on button "Check DNS" at bounding box center [612, 301] width 61 height 17
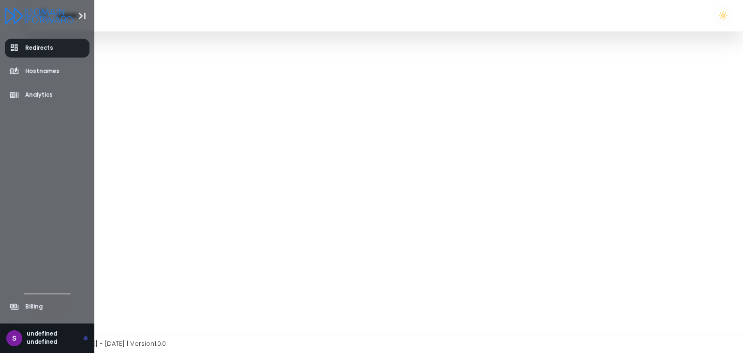
click at [39, 51] on span "Redirects" at bounding box center [39, 48] width 28 height 8
click at [46, 334] on div "undefined undefined" at bounding box center [57, 338] width 61 height 17
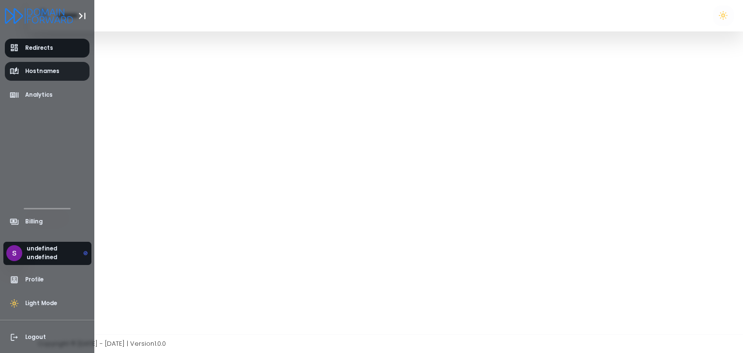
click at [43, 73] on span "Hostnames" at bounding box center [42, 71] width 34 height 8
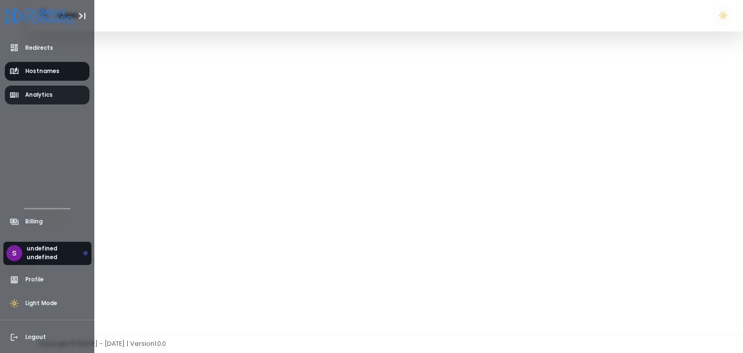
click at [41, 93] on span "Analytics" at bounding box center [39, 95] width 28 height 8
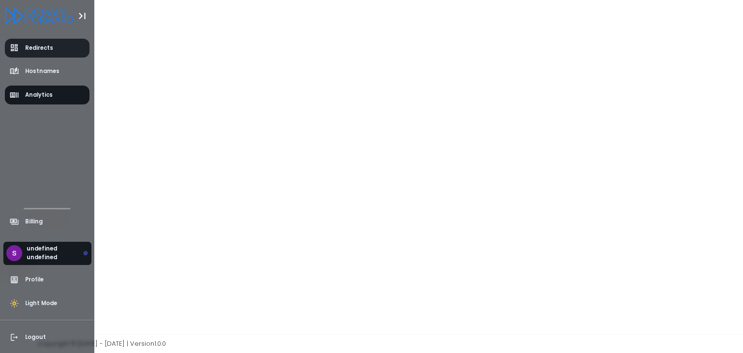
click at [35, 45] on span "Redirects" at bounding box center [39, 48] width 28 height 8
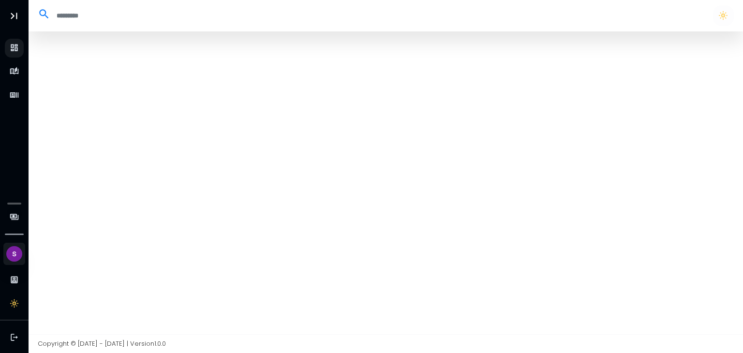
click at [196, 103] on div at bounding box center [386, 182] width 715 height 303
click at [77, 26] on div at bounding box center [386, 15] width 706 height 20
click at [72, 17] on input "search" at bounding box center [377, 16] width 654 height 16
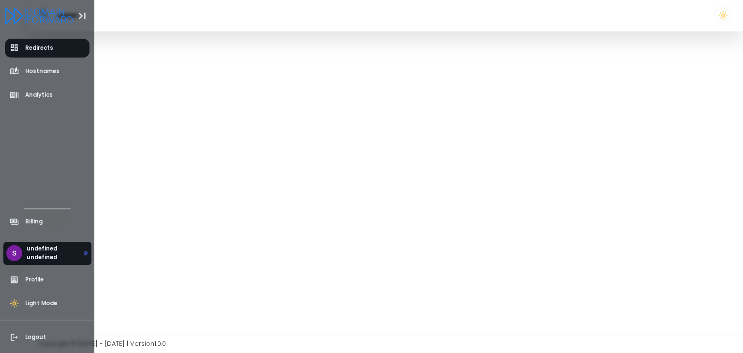
click at [11, 10] on icon "Logo" at bounding box center [39, 15] width 68 height 15
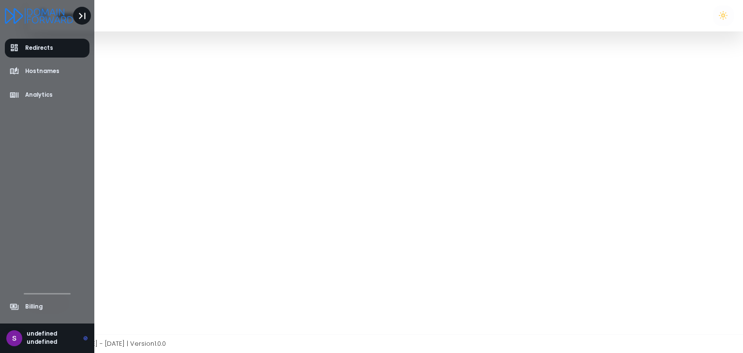
click at [78, 11] on icon "Toggle Aside" at bounding box center [82, 16] width 13 height 13
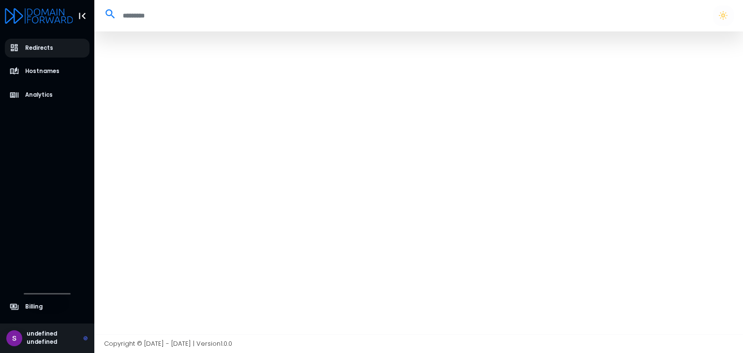
click at [125, 16] on input "search" at bounding box center [410, 16] width 587 height 16
click at [165, 98] on div at bounding box center [418, 182] width 649 height 303
click at [50, 47] on span "Redirects" at bounding box center [39, 48] width 28 height 8
click at [218, 176] on div at bounding box center [418, 182] width 649 height 303
click at [284, 250] on div at bounding box center [418, 182] width 649 height 303
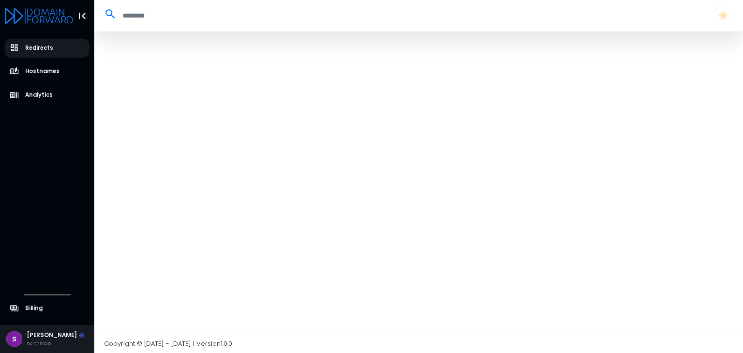
select select "**"
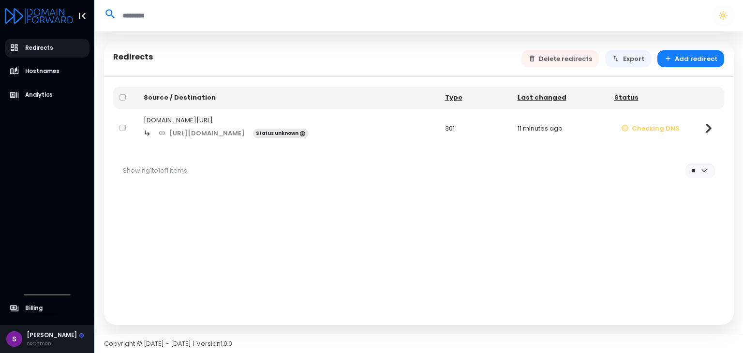
click at [714, 126] on icon at bounding box center [708, 128] width 19 height 19
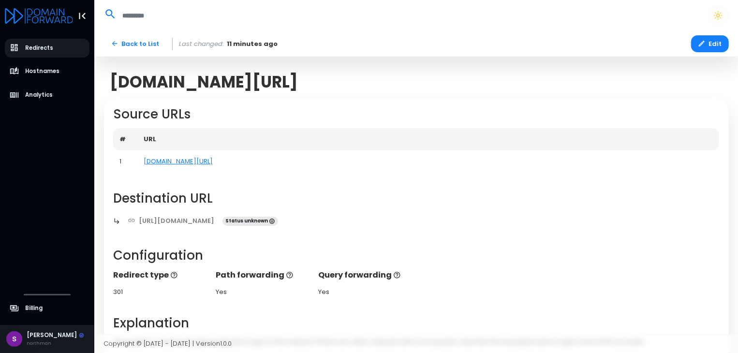
scroll to position [207, 0]
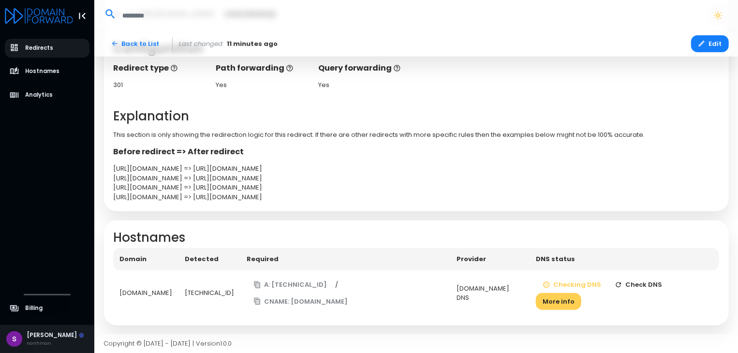
click at [658, 286] on button "Check DNS" at bounding box center [638, 285] width 61 height 17
click at [575, 283] on button "Checking DNS" at bounding box center [572, 285] width 73 height 17
click at [225, 289] on td "45.154.183.183" at bounding box center [210, 294] width 62 height 46
click at [560, 304] on button "More info" at bounding box center [558, 301] width 45 height 17
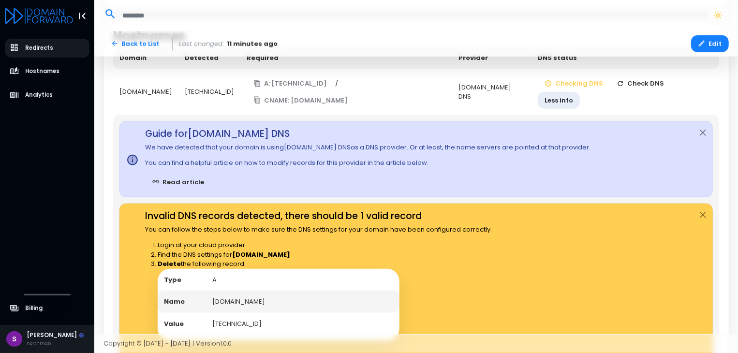
scroll to position [497, 0]
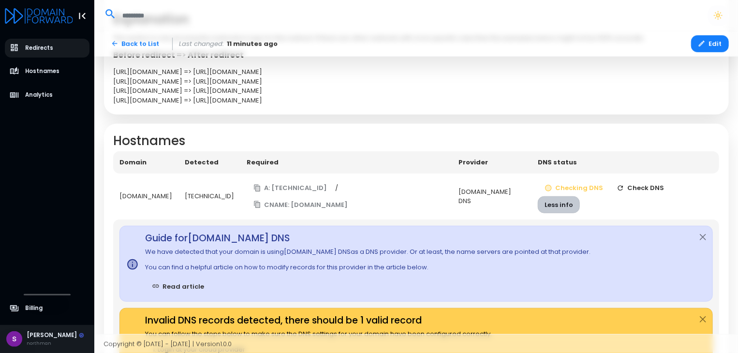
click at [569, 205] on button "Less info" at bounding box center [559, 204] width 42 height 17
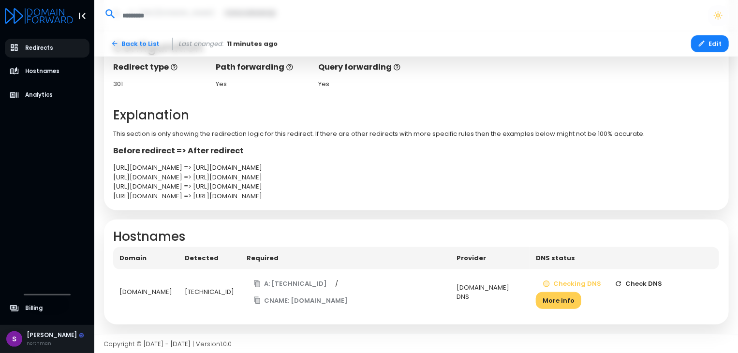
scroll to position [207, 0]
click at [708, 49] on button "Edit" at bounding box center [711, 43] width 38 height 17
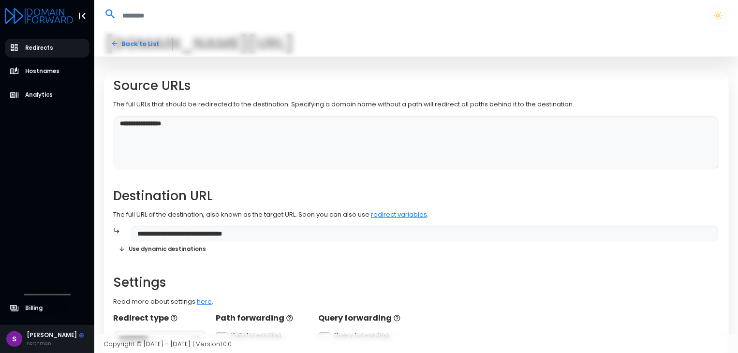
scroll to position [48, 0]
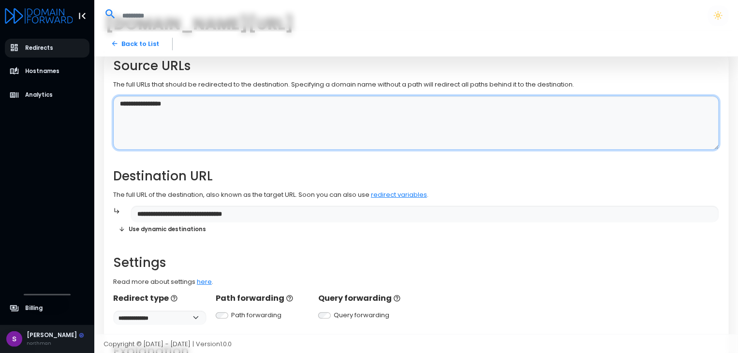
click at [316, 128] on textarea "**********" at bounding box center [416, 123] width 606 height 54
type textarea "**********"
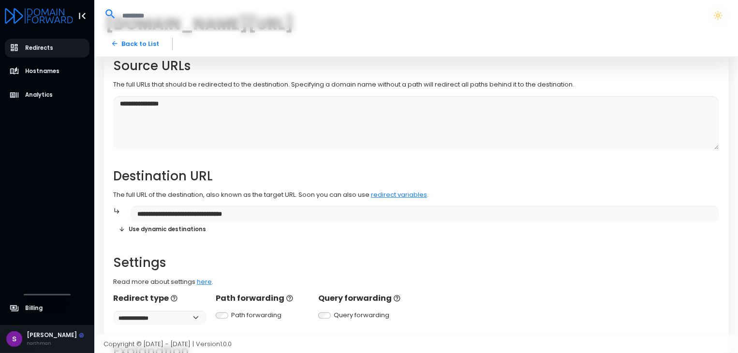
click at [444, 234] on div "**********" at bounding box center [416, 248] width 606 height 378
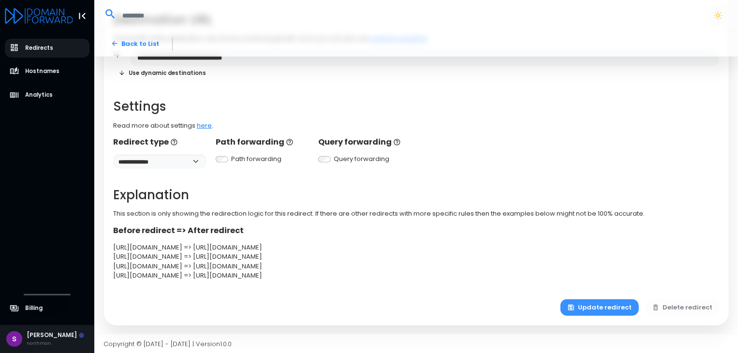
click at [617, 308] on button "Update redirect" at bounding box center [600, 308] width 78 height 17
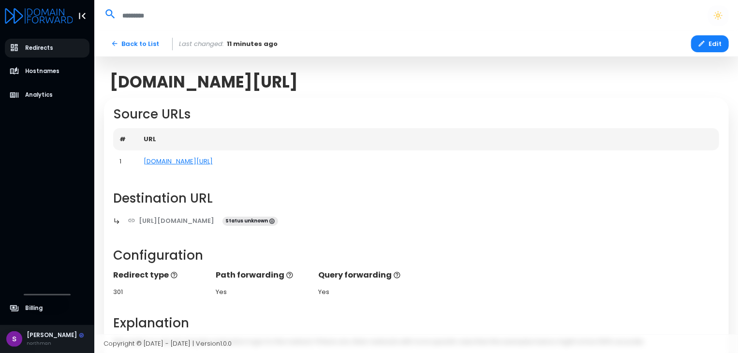
scroll to position [207, 0]
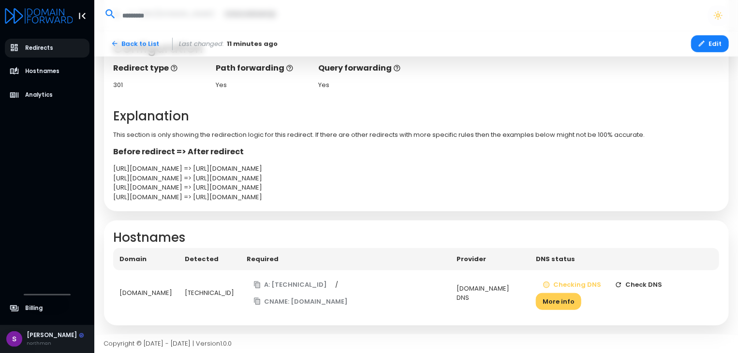
click at [640, 285] on button "Check DNS" at bounding box center [638, 285] width 61 height 17
click at [37, 44] on span "Redirects" at bounding box center [39, 48] width 28 height 8
select select "**"
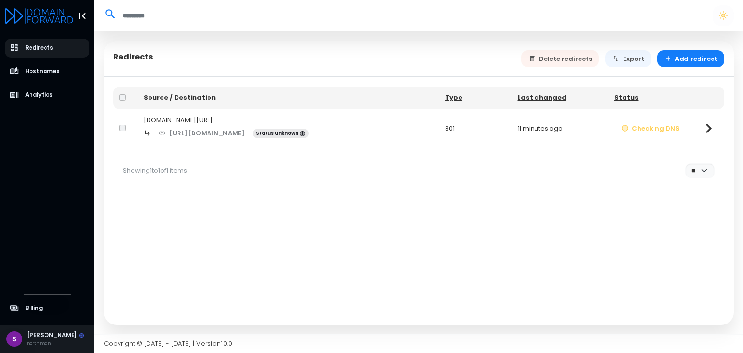
click at [701, 126] on icon at bounding box center [708, 128] width 19 height 19
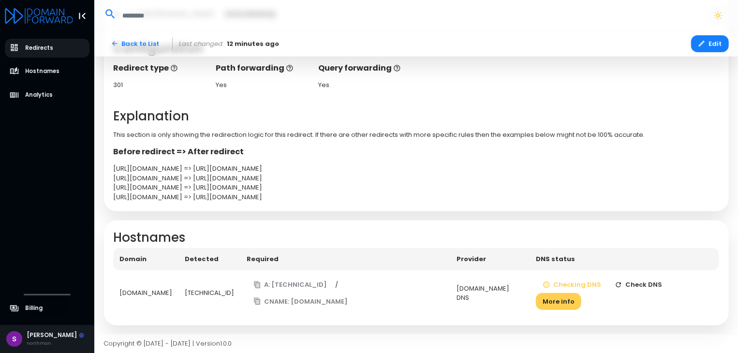
click at [640, 287] on button "Check DNS" at bounding box center [638, 285] width 61 height 17
click at [641, 286] on button "Check DNS" at bounding box center [638, 285] width 61 height 17
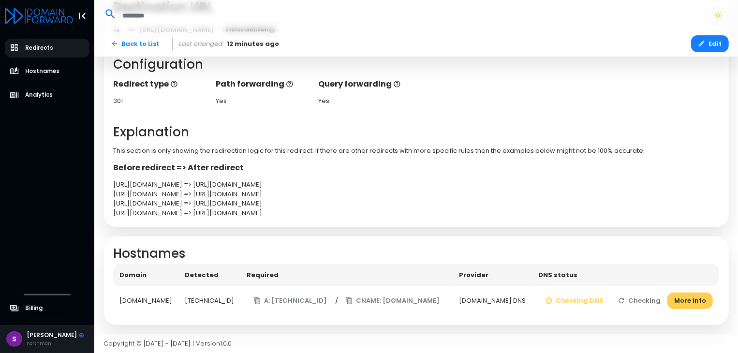
scroll to position [191, 0]
click at [645, 300] on button "Check DNS" at bounding box center [633, 301] width 61 height 17
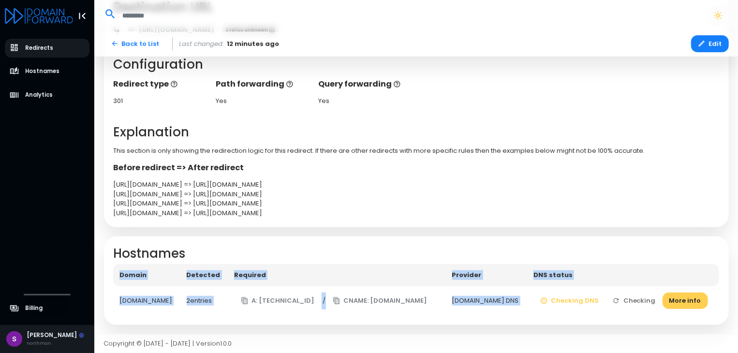
click at [645, 300] on td "Checking DNS Checking More info" at bounding box center [623, 301] width 192 height 30
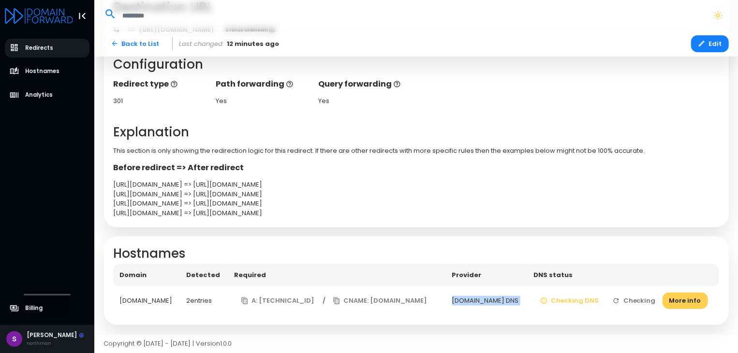
click at [645, 300] on td "Checking DNS Checking More info" at bounding box center [623, 301] width 192 height 30
click at [645, 300] on button "Checking" at bounding box center [634, 301] width 57 height 17
click at [645, 300] on td "Checking DNS Checking More info" at bounding box center [625, 301] width 187 height 30
click at [645, 300] on button "Check DNS" at bounding box center [633, 301] width 61 height 17
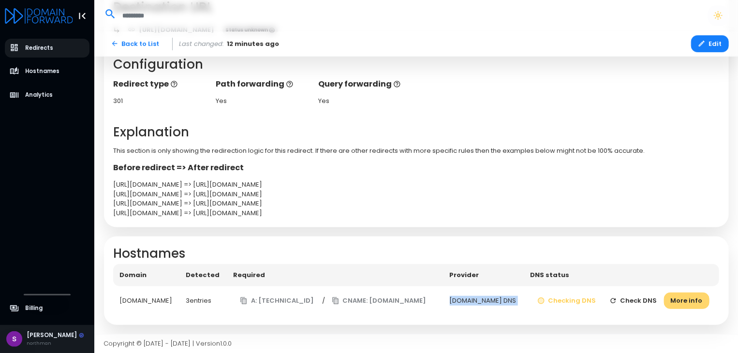
click at [686, 303] on button "More info" at bounding box center [686, 301] width 45 height 17
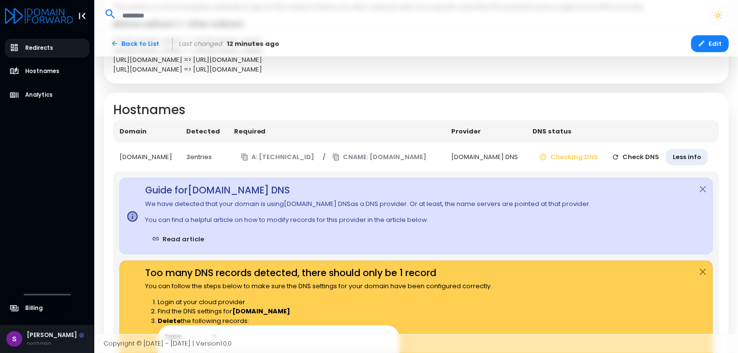
scroll to position [385, 0]
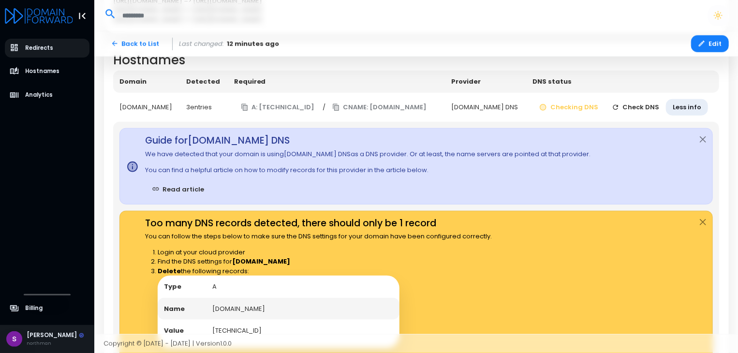
click at [651, 103] on button "Check DNS" at bounding box center [635, 107] width 61 height 17
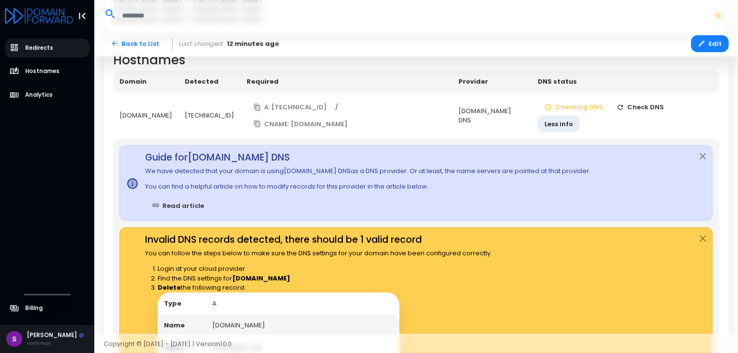
click at [651, 103] on button "Check DNS" at bounding box center [640, 107] width 61 height 17
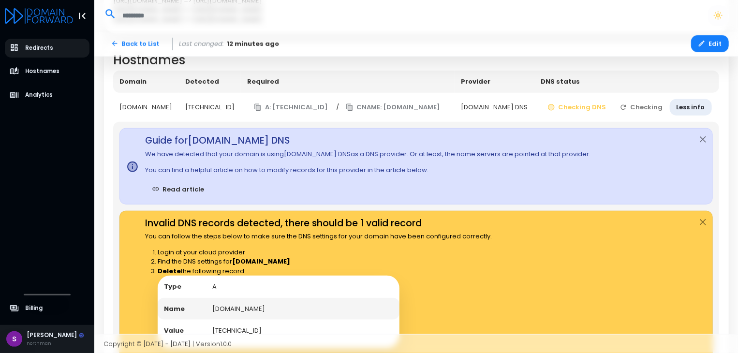
click at [651, 103] on td "Checking DNS Checking Less info" at bounding box center [627, 108] width 185 height 30
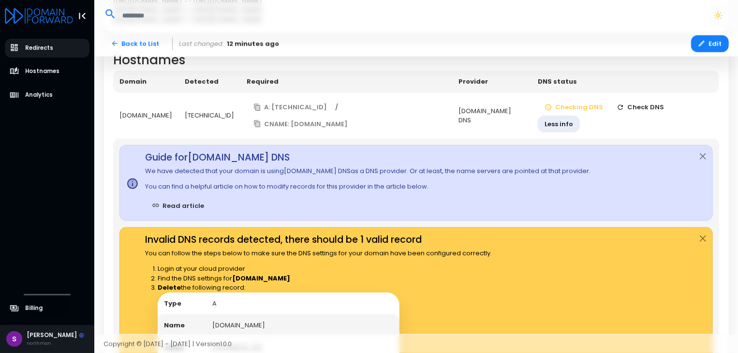
click at [651, 103] on button "Check DNS" at bounding box center [640, 107] width 61 height 17
click at [650, 111] on button "Check DNS" at bounding box center [640, 107] width 61 height 17
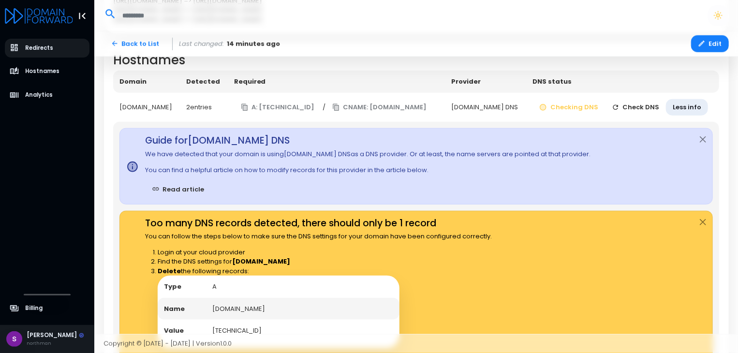
click at [649, 105] on button "Check DNS" at bounding box center [635, 107] width 61 height 17
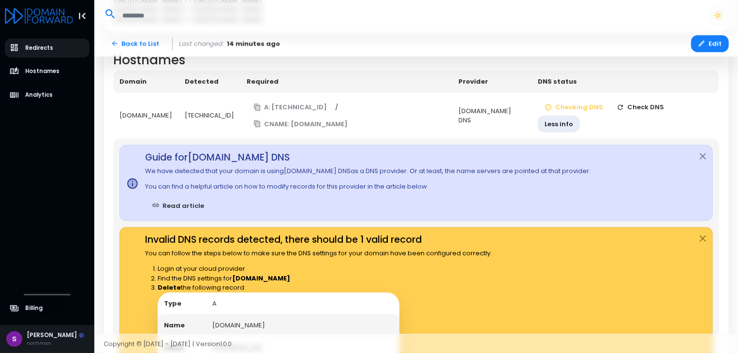
click at [648, 105] on button "Check DNS" at bounding box center [640, 107] width 61 height 17
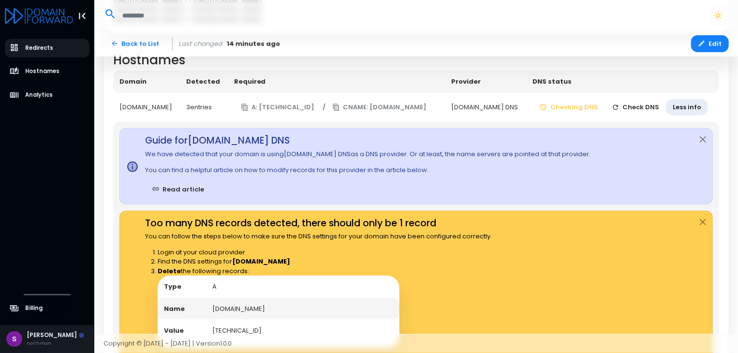
click at [648, 105] on button "Check DNS" at bounding box center [635, 107] width 61 height 17
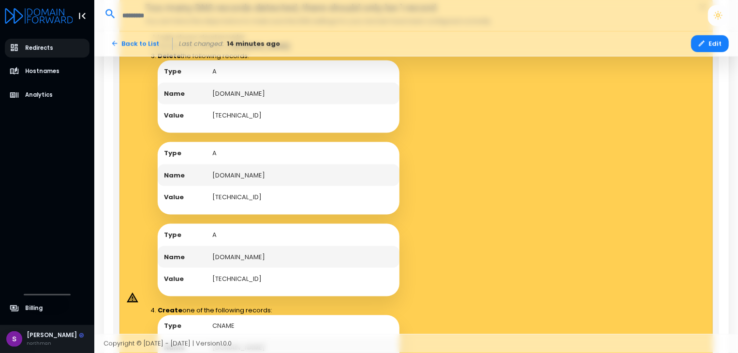
scroll to position [675, 0]
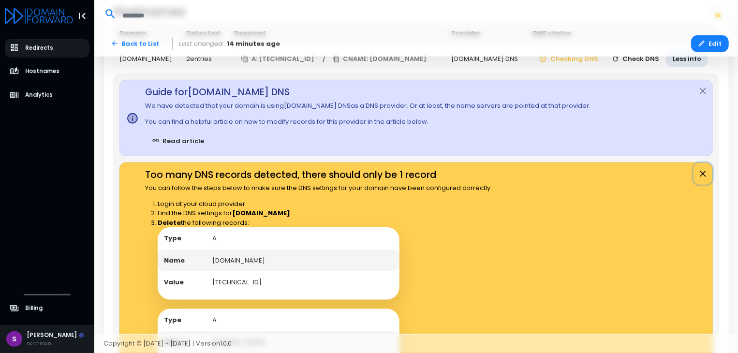
click at [703, 172] on button "Close" at bounding box center [703, 174] width 19 height 22
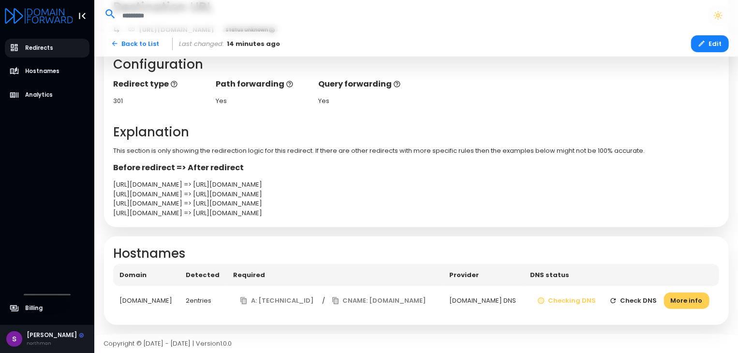
click at [646, 297] on button "Check DNS" at bounding box center [633, 301] width 61 height 17
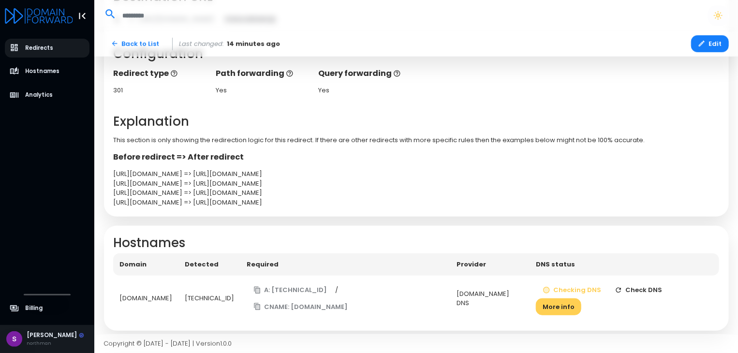
scroll to position [207, 0]
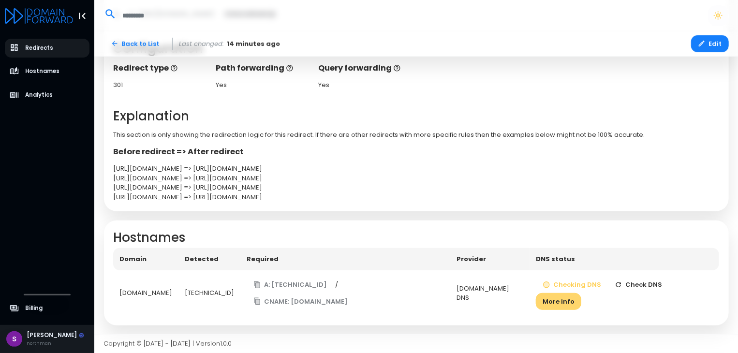
click at [578, 306] on button "More info" at bounding box center [558, 301] width 45 height 17
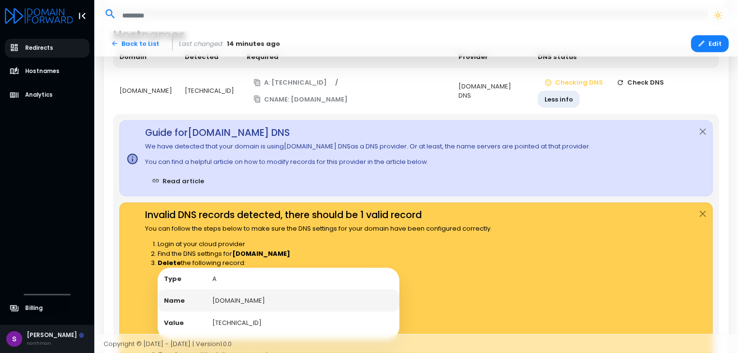
scroll to position [313, 0]
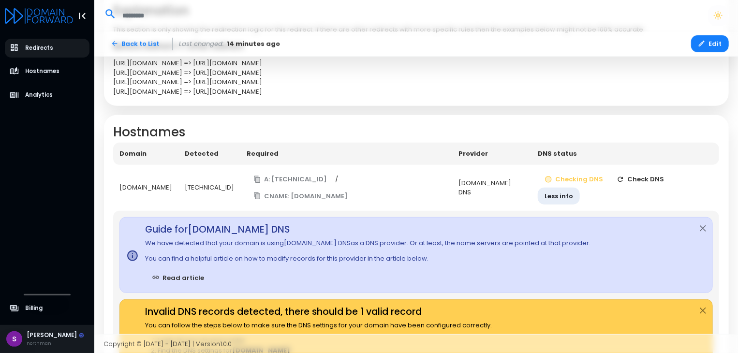
click at [629, 184] on button "Check DNS" at bounding box center [640, 179] width 61 height 17
click at [635, 182] on button "Check DNS" at bounding box center [640, 179] width 61 height 17
click at [648, 180] on button "Check DNS" at bounding box center [640, 179] width 61 height 17
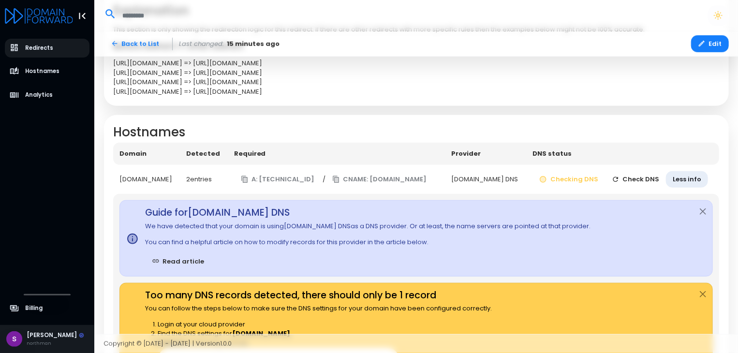
click at [655, 178] on button "Check DNS" at bounding box center [635, 179] width 61 height 17
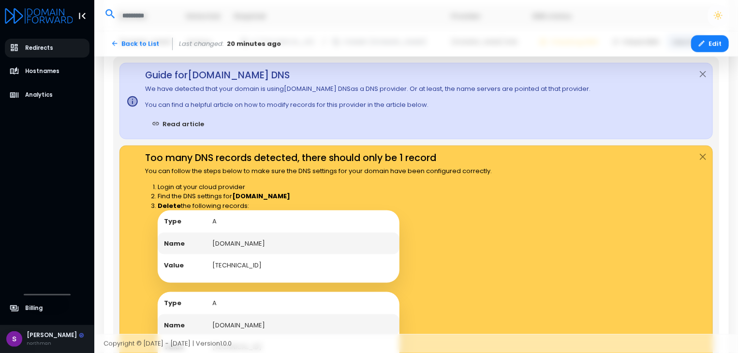
scroll to position [264, 0]
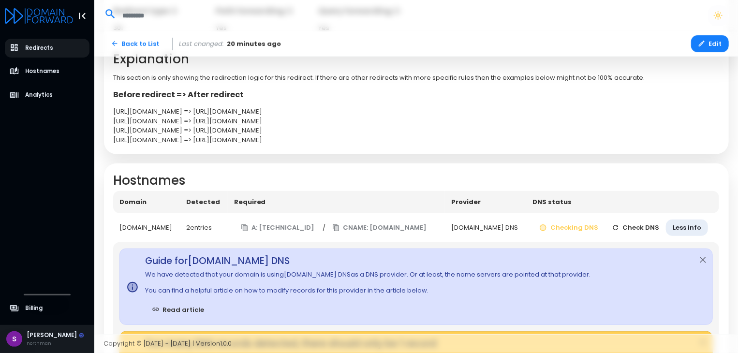
click at [656, 224] on button "Check DNS" at bounding box center [635, 228] width 61 height 17
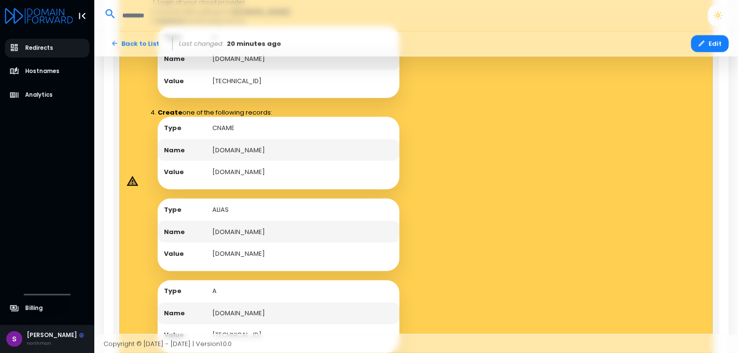
scroll to position [409, 0]
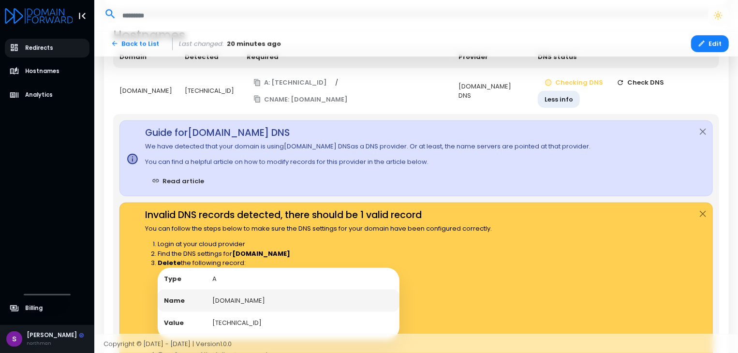
click at [645, 80] on button "Check DNS" at bounding box center [640, 83] width 61 height 17
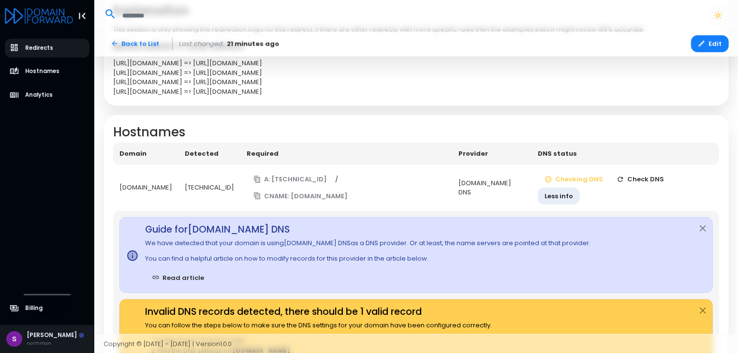
click at [645, 179] on button "Check DNS" at bounding box center [640, 179] width 61 height 17
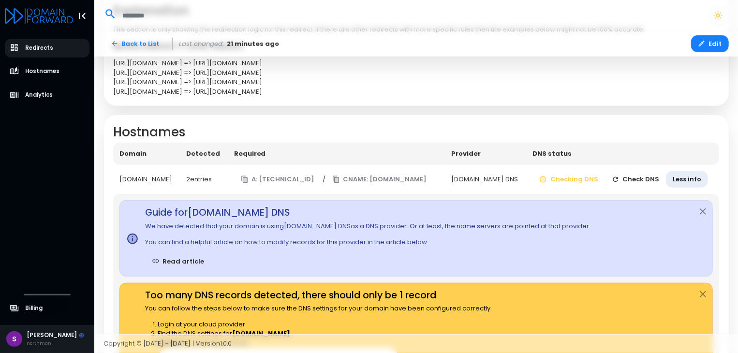
click at [647, 181] on button "Check DNS" at bounding box center [635, 179] width 61 height 17
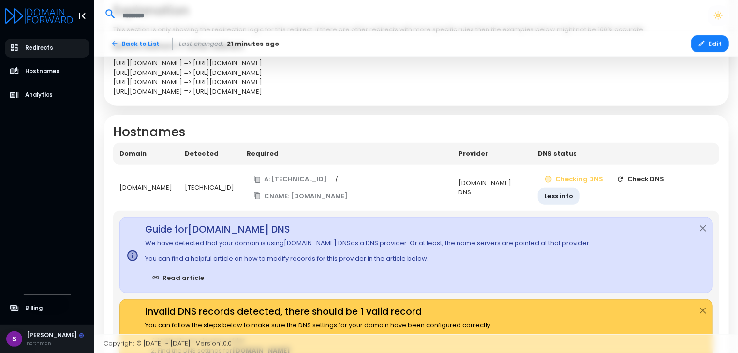
click at [647, 181] on button "Check DNS" at bounding box center [640, 179] width 61 height 17
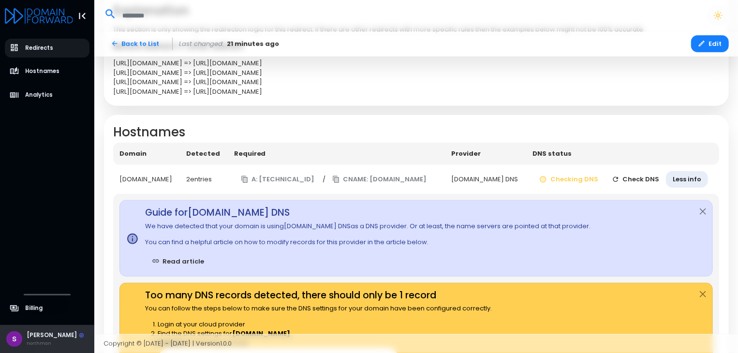
click at [39, 336] on div "[PERSON_NAME]" at bounding box center [56, 335] width 58 height 9
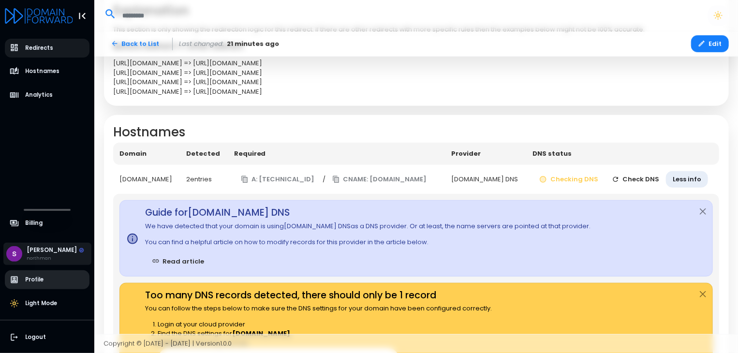
click at [55, 272] on span "Profile" at bounding box center [47, 280] width 85 height 19
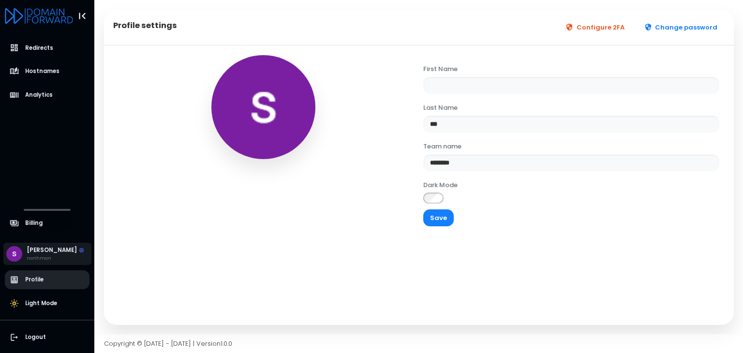
click at [49, 273] on span "Profile" at bounding box center [47, 280] width 85 height 19
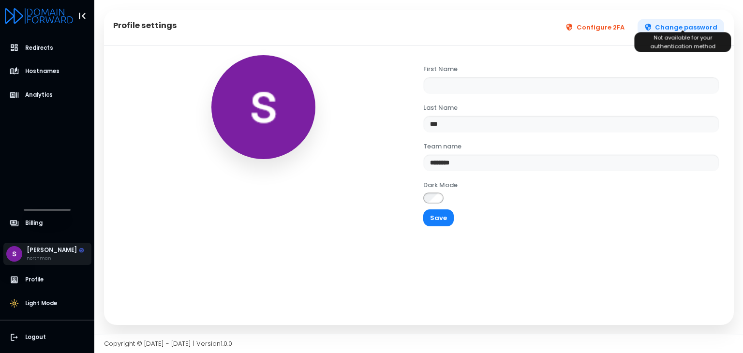
click at [673, 28] on button "Change password" at bounding box center [681, 27] width 87 height 17
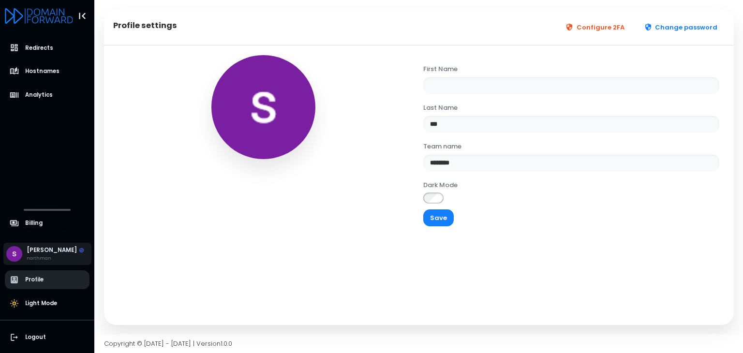
click at [45, 281] on span "Profile" at bounding box center [47, 280] width 85 height 19
click at [52, 253] on div "sam northman" at bounding box center [47, 254] width 88 height 22
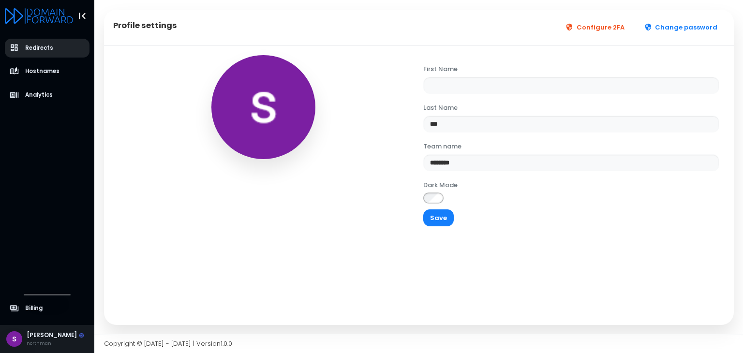
click at [48, 42] on link "Redirects" at bounding box center [47, 48] width 85 height 19
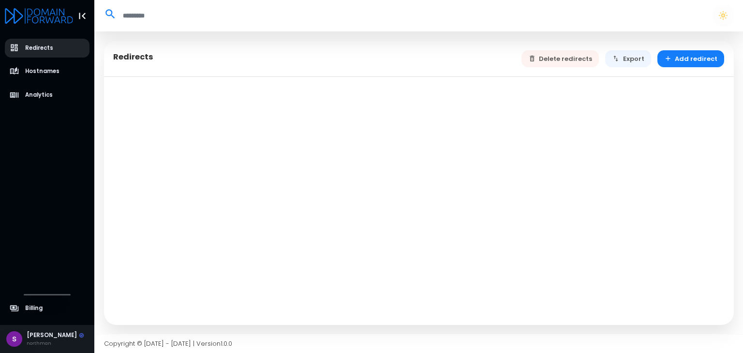
select select "**"
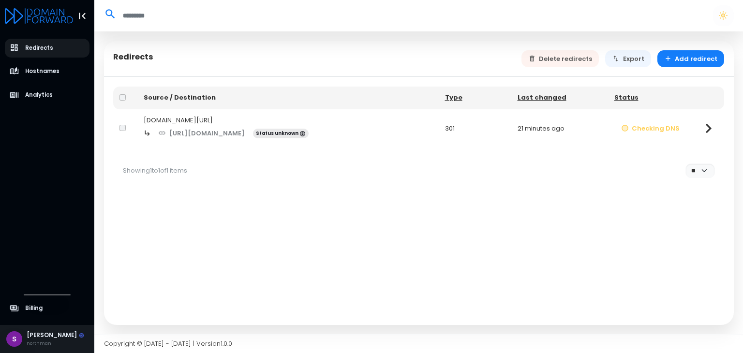
click at [711, 130] on icon at bounding box center [708, 128] width 19 height 19
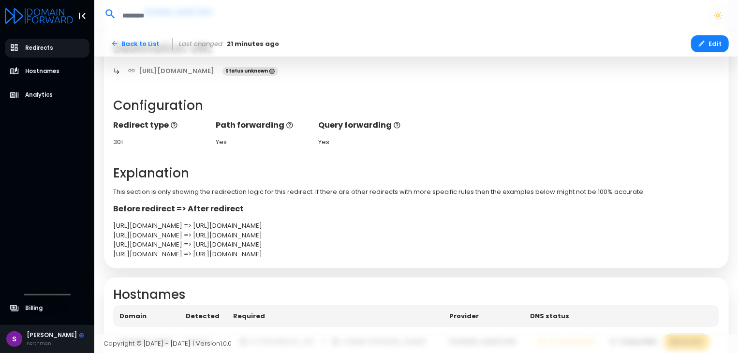
scroll to position [191, 0]
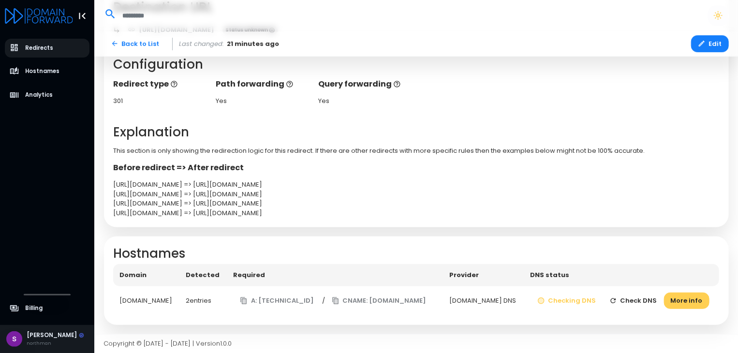
click at [649, 300] on button "Check DNS" at bounding box center [633, 301] width 61 height 17
click at [617, 300] on icon "button" at bounding box center [614, 301] width 8 height 8
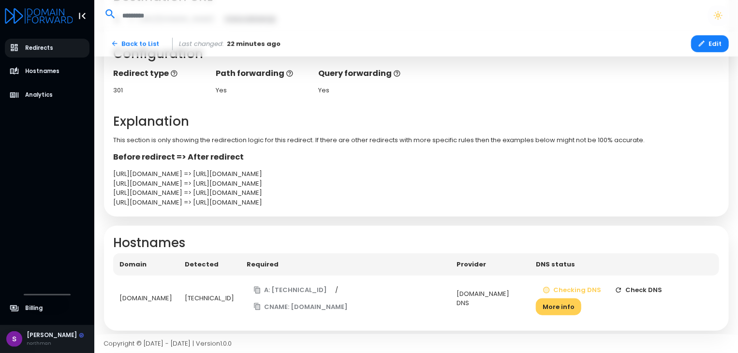
scroll to position [207, 0]
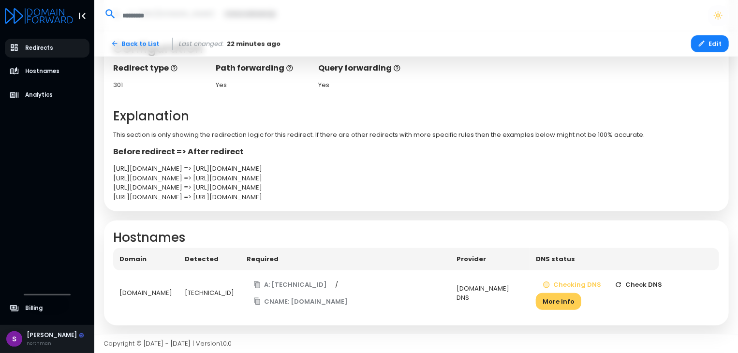
click at [637, 287] on button "Check DNS" at bounding box center [638, 285] width 61 height 17
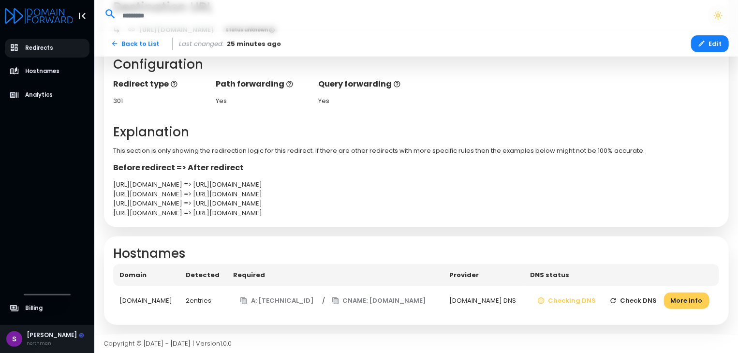
scroll to position [191, 0]
click at [650, 295] on button "Check DNS" at bounding box center [633, 301] width 61 height 17
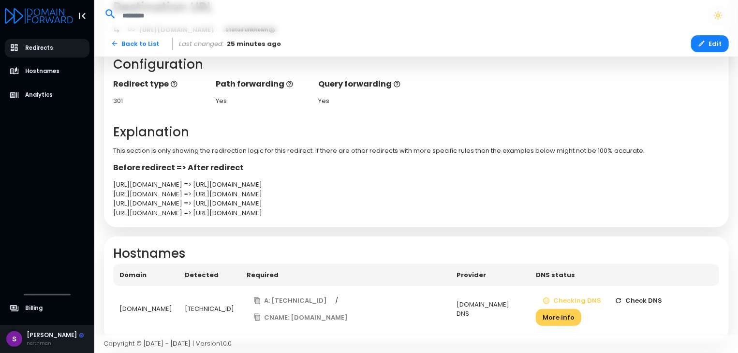
click at [650, 295] on button "Check DNS" at bounding box center [638, 301] width 61 height 17
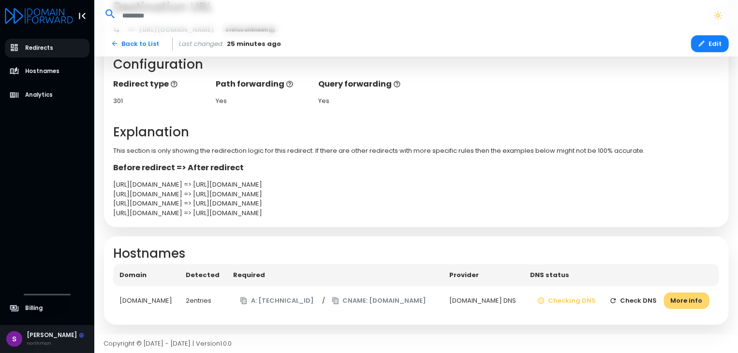
click at [677, 301] on button "More info" at bounding box center [686, 301] width 45 height 17
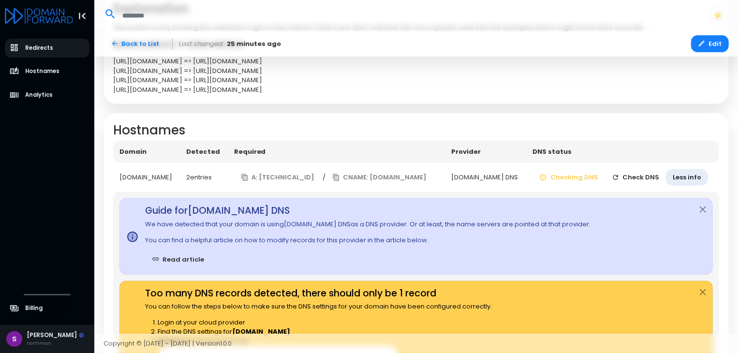
scroll to position [240, 0]
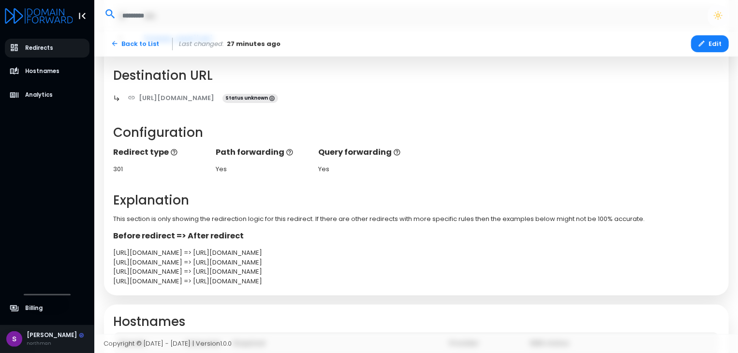
scroll to position [191, 0]
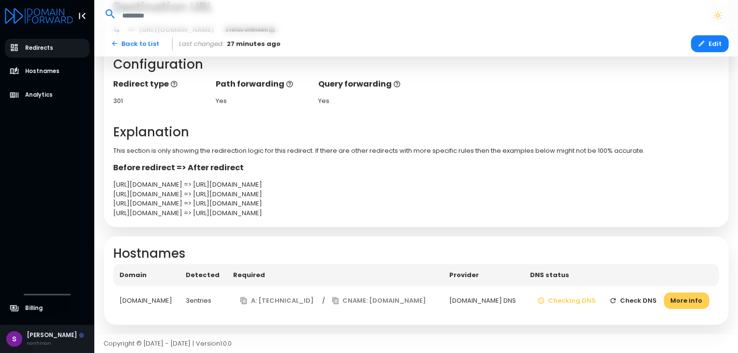
click at [645, 303] on button "Check DNS" at bounding box center [633, 301] width 61 height 17
click at [687, 297] on button "More info" at bounding box center [685, 301] width 45 height 17
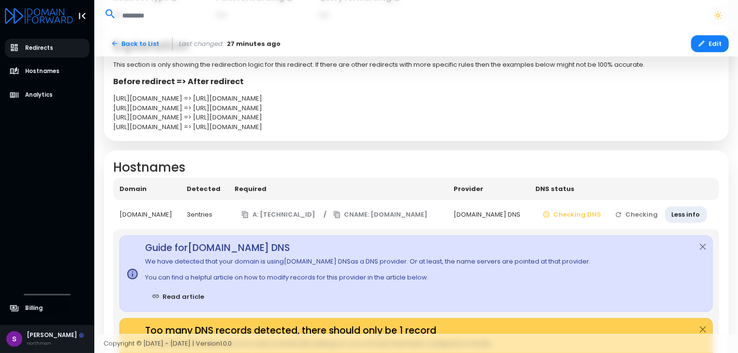
scroll to position [336, 0]
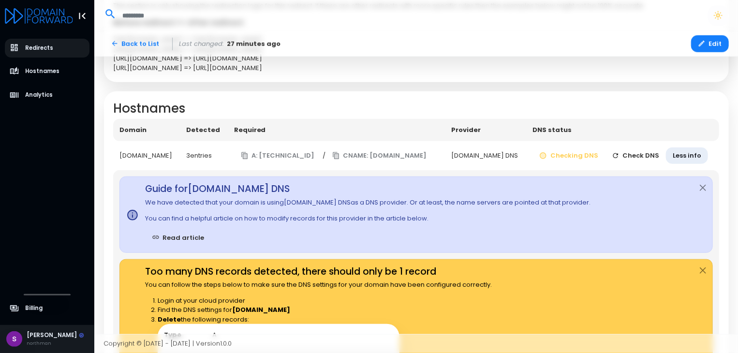
click at [637, 152] on button "Check DNS" at bounding box center [635, 156] width 61 height 17
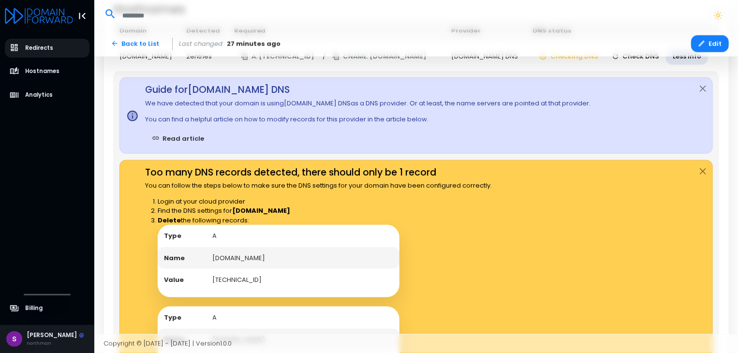
scroll to position [385, 0]
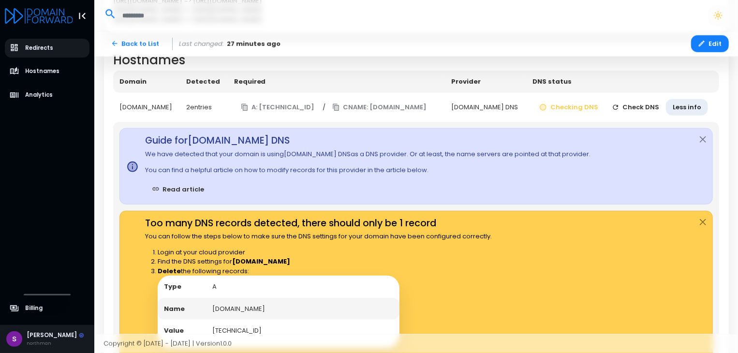
click at [632, 103] on button "Check DNS" at bounding box center [635, 107] width 61 height 17
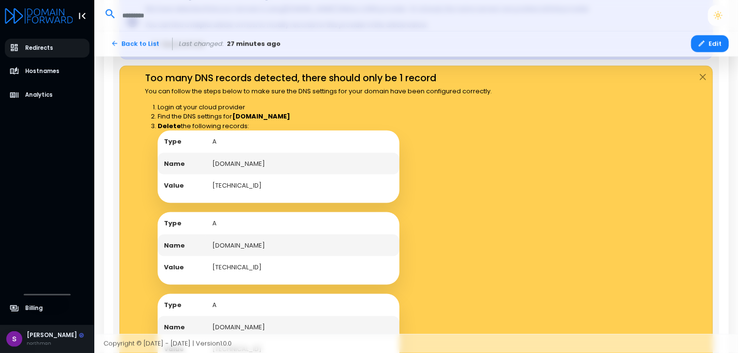
scroll to position [627, 0]
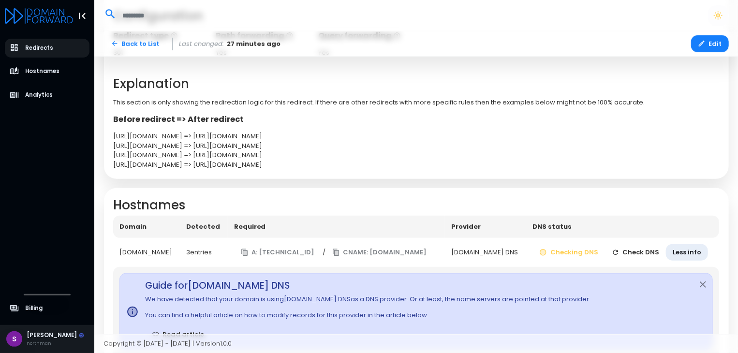
click at [633, 247] on button "Check DNS" at bounding box center [635, 252] width 61 height 17
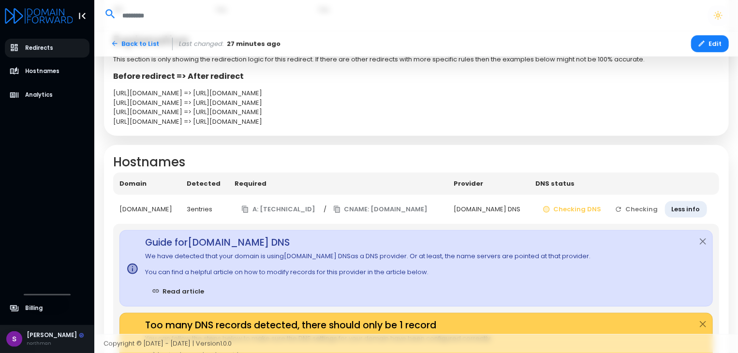
scroll to position [288, 0]
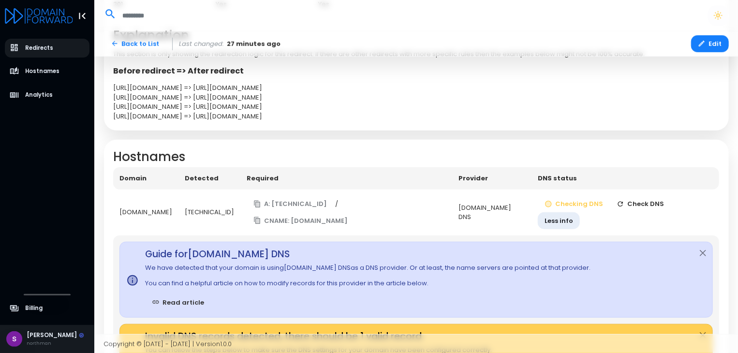
click at [637, 206] on button "Check DNS" at bounding box center [640, 204] width 61 height 17
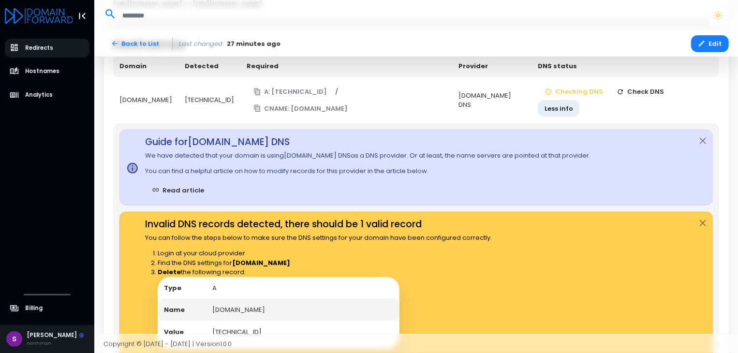
scroll to position [530, 0]
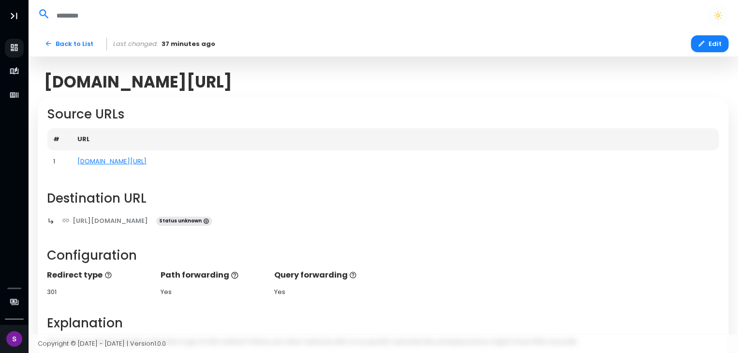
scroll to position [191, 0]
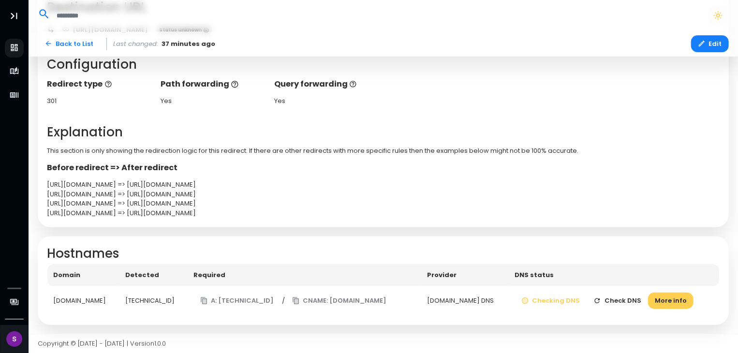
click at [621, 301] on button "Check DNS" at bounding box center [617, 301] width 61 height 17
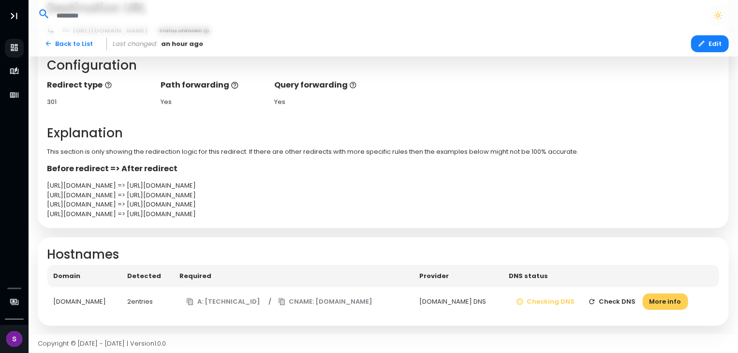
scroll to position [191, 0]
click at [626, 300] on button "Check DNS" at bounding box center [612, 301] width 61 height 17
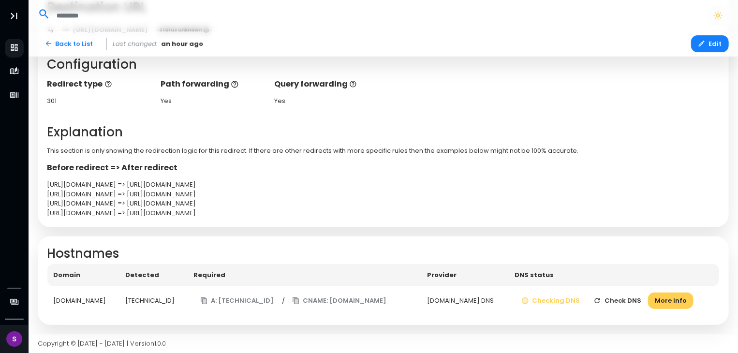
click at [639, 305] on button "Check DNS" at bounding box center [617, 301] width 61 height 17
click at [676, 300] on button "More info" at bounding box center [670, 301] width 45 height 17
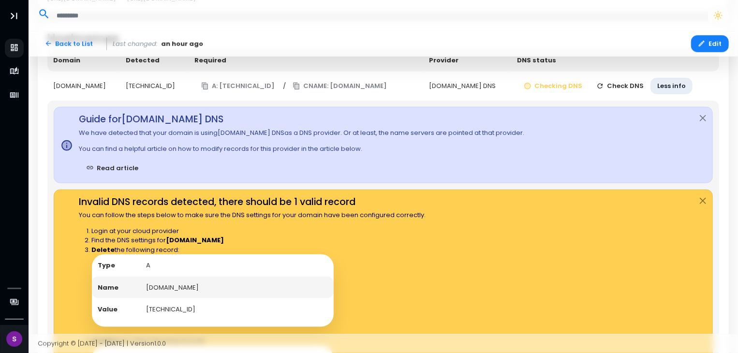
scroll to position [385, 0]
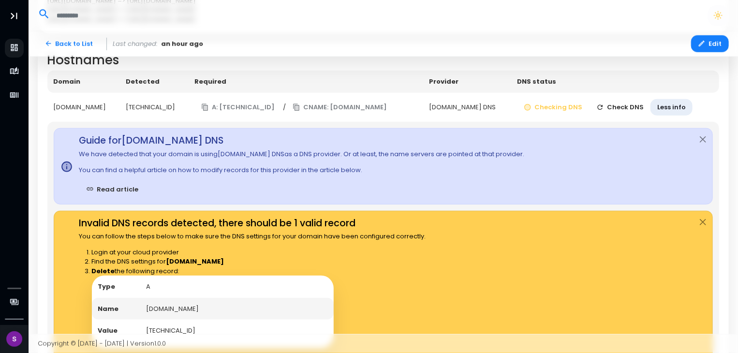
click at [633, 113] on button "Check DNS" at bounding box center [620, 107] width 61 height 17
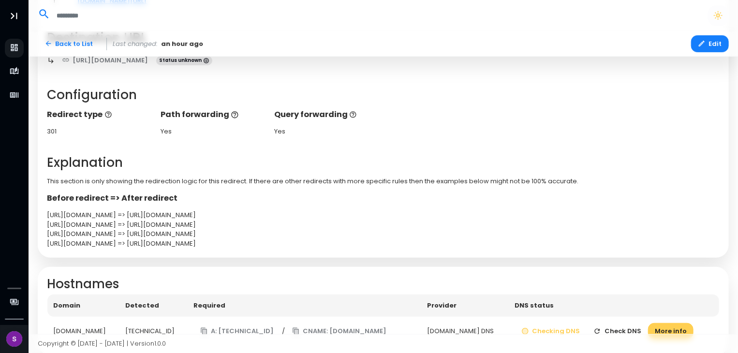
scroll to position [191, 0]
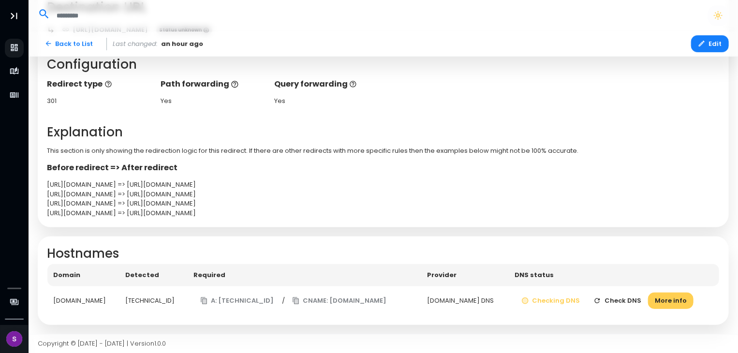
click at [622, 299] on button "Check DNS" at bounding box center [617, 301] width 61 height 17
click at [678, 302] on button "More info" at bounding box center [670, 301] width 45 height 17
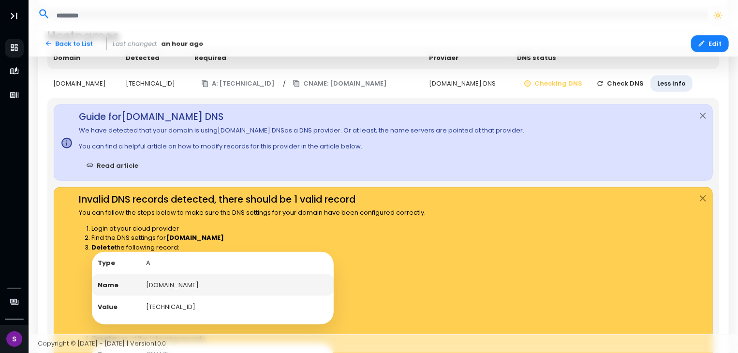
scroll to position [385, 0]
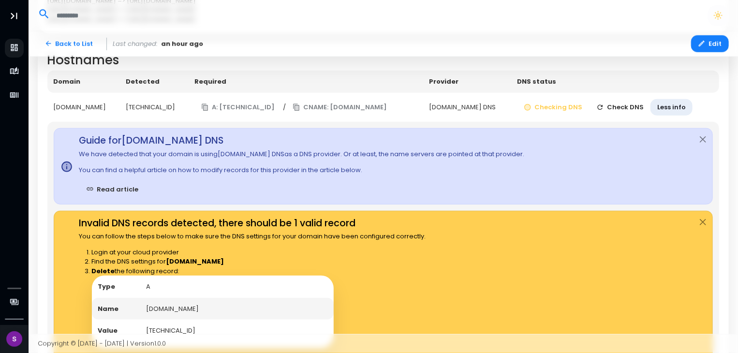
click at [622, 111] on button "Check DNS" at bounding box center [620, 107] width 61 height 17
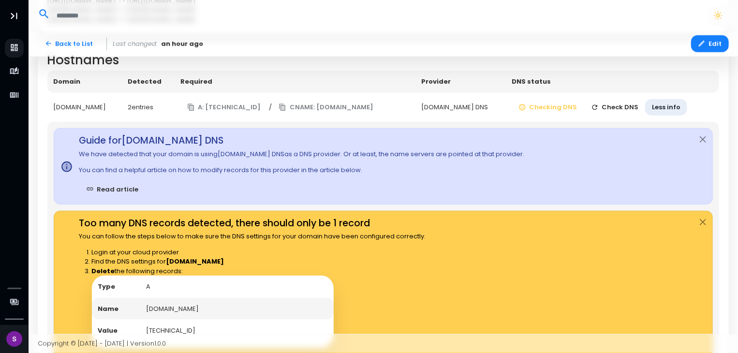
click at [622, 111] on button "Check DNS" at bounding box center [615, 107] width 61 height 17
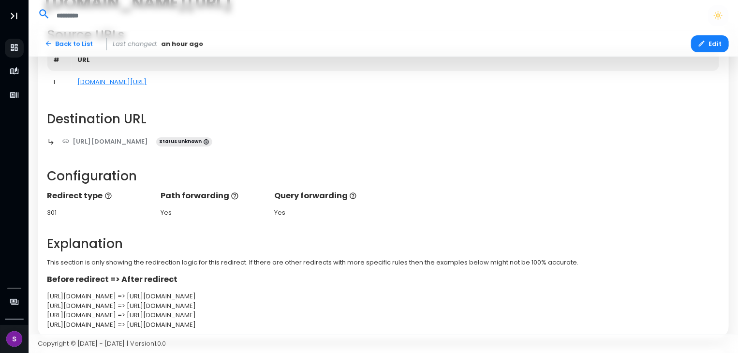
scroll to position [191, 0]
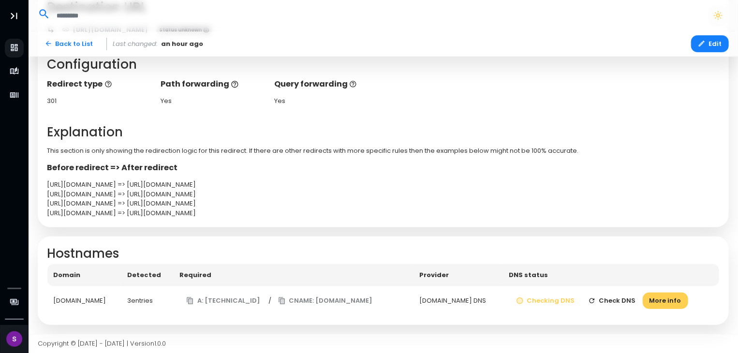
click at [616, 299] on button "Check DNS" at bounding box center [612, 301] width 61 height 17
click at [669, 295] on button "More info" at bounding box center [670, 301] width 45 height 17
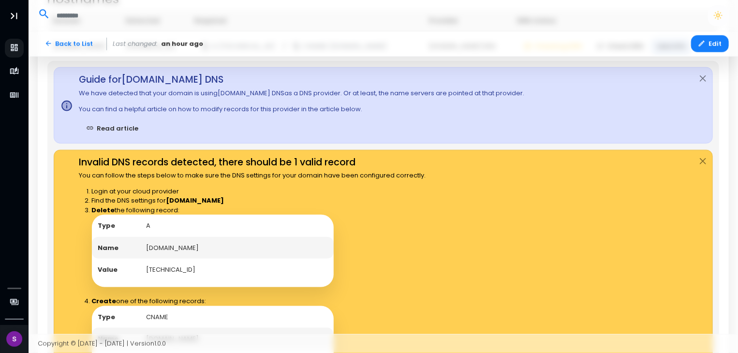
scroll to position [385, 0]
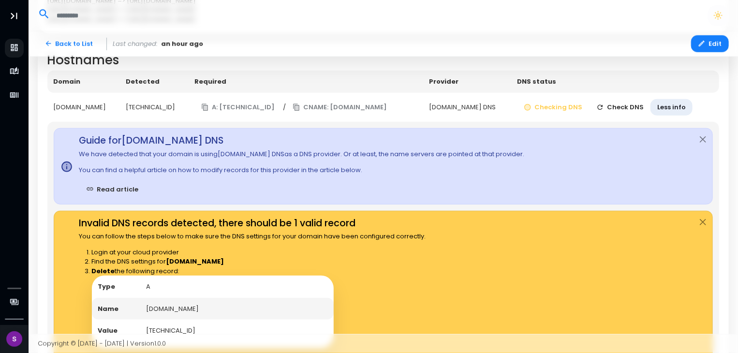
click at [626, 107] on button "Check DNS" at bounding box center [620, 107] width 61 height 17
click at [626, 107] on td "Checking DNS Checking Less info" at bounding box center [616, 108] width 205 height 30
click at [626, 107] on button "Checking" at bounding box center [621, 107] width 57 height 17
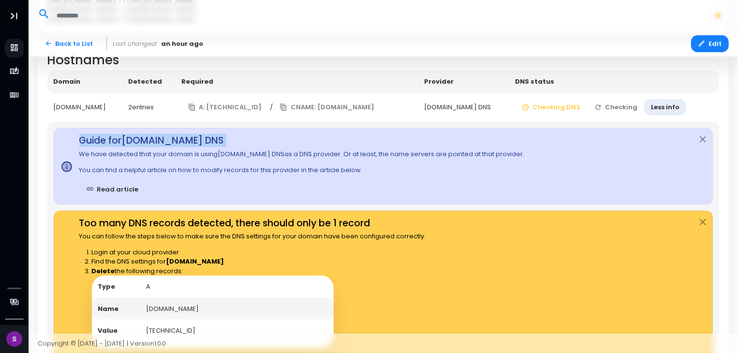
click at [626, 107] on td "Checking DNS Checking Less info" at bounding box center [614, 108] width 211 height 30
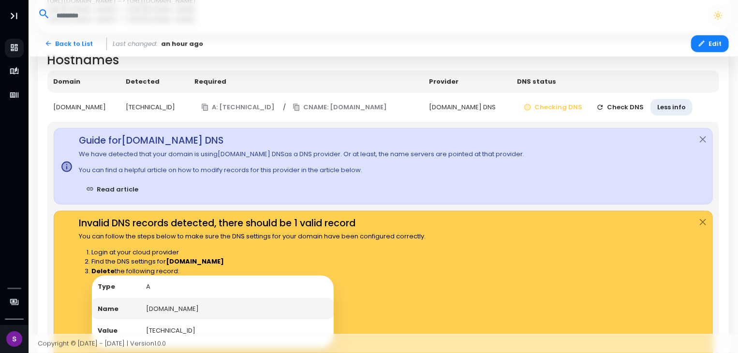
click at [628, 111] on button "Check DNS" at bounding box center [620, 107] width 61 height 17
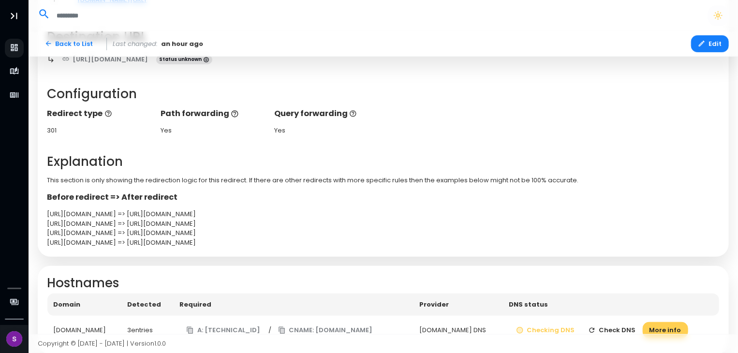
scroll to position [191, 0]
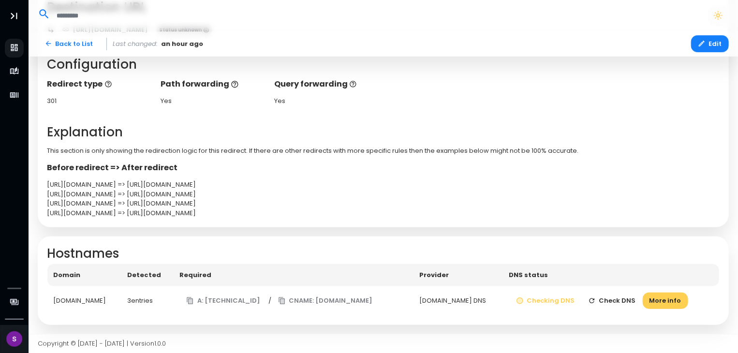
click at [627, 304] on button "Check DNS" at bounding box center [612, 301] width 61 height 17
click at [634, 301] on button "Check DNS" at bounding box center [612, 301] width 61 height 17
click at [629, 299] on button "Check DNS" at bounding box center [617, 301] width 61 height 17
click at [627, 299] on button "Check DNS" at bounding box center [617, 301] width 61 height 17
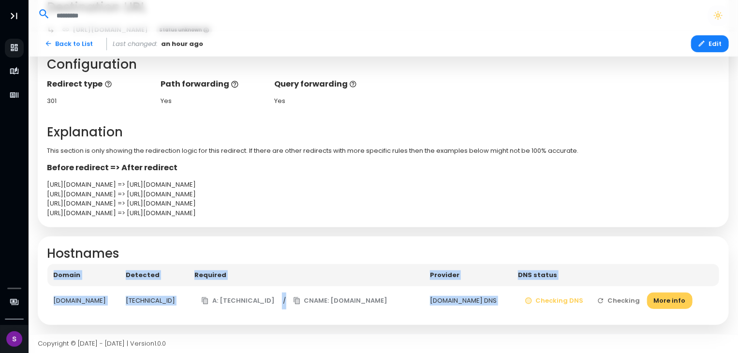
click at [627, 299] on td "Checking DNS Checking More info" at bounding box center [616, 301] width 208 height 30
click at [627, 299] on button "Check DNS" at bounding box center [617, 301] width 61 height 17
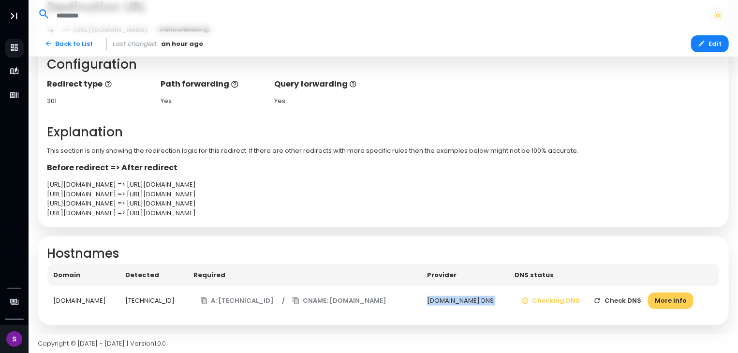
click at [627, 299] on td "Checking DNS Check DNS More info" at bounding box center [614, 301] width 211 height 30
click at [627, 299] on td "Checking DNS Checking More info" at bounding box center [616, 301] width 208 height 30
click at [627, 299] on td "Checking DNS Check DNS More info" at bounding box center [611, 301] width 216 height 30
click at [627, 299] on button "Check DNS" at bounding box center [612, 301] width 61 height 17
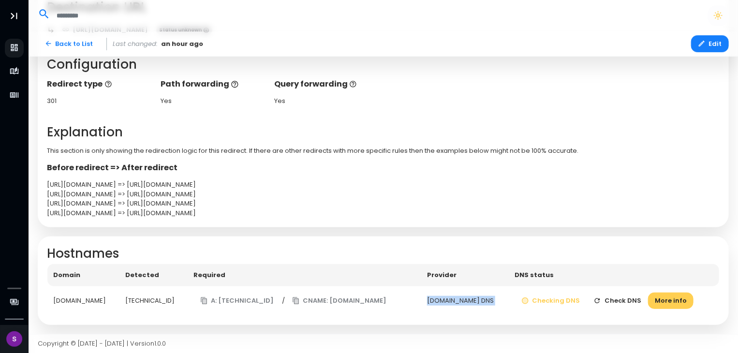
click at [622, 297] on button "Check DNS" at bounding box center [617, 301] width 61 height 17
click at [628, 294] on button "Check DNS" at bounding box center [617, 301] width 61 height 17
click at [622, 296] on button "Check DNS" at bounding box center [612, 301] width 61 height 17
